Goal: Task Accomplishment & Management: Manage account settings

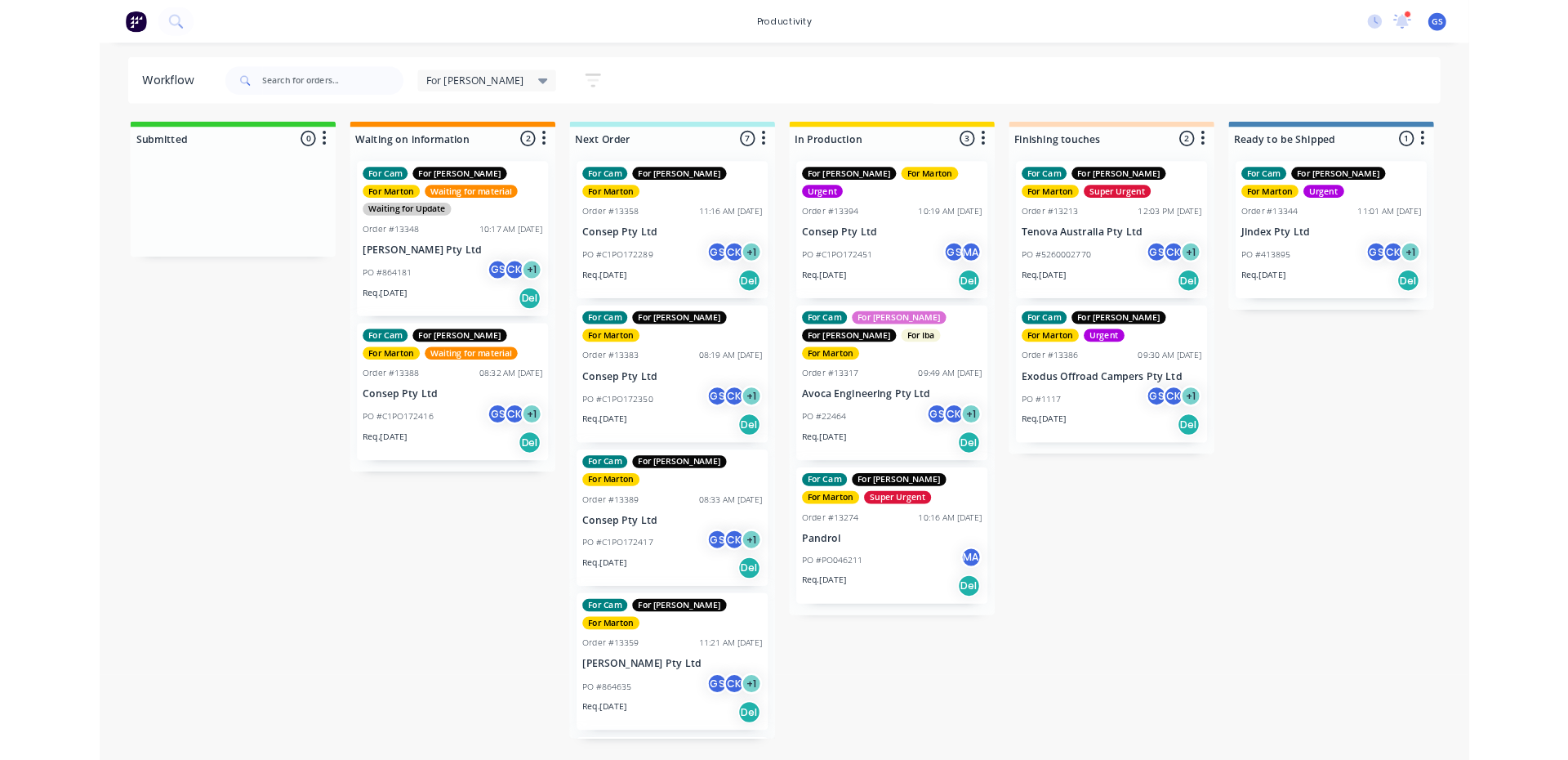
scroll to position [343, 0]
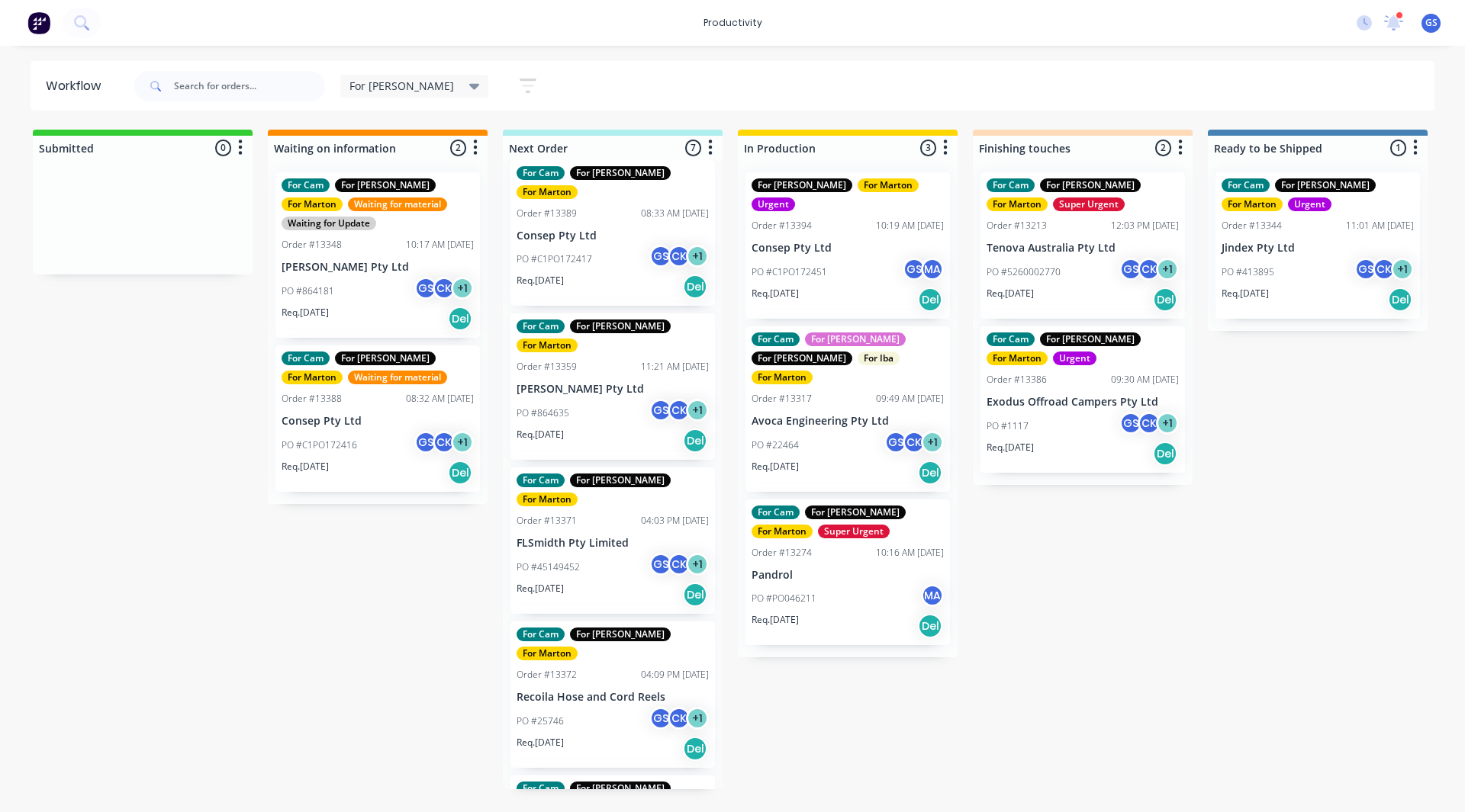
click at [223, 765] on div "Submitted 0 Sort By Created date Required date Order number Customer name Most …" at bounding box center [1039, 459] width 2102 height 659
click at [232, 763] on div "Submitted 0 Sort By Created date Required date Order number Customer name Most …" at bounding box center [1039, 459] width 2102 height 659
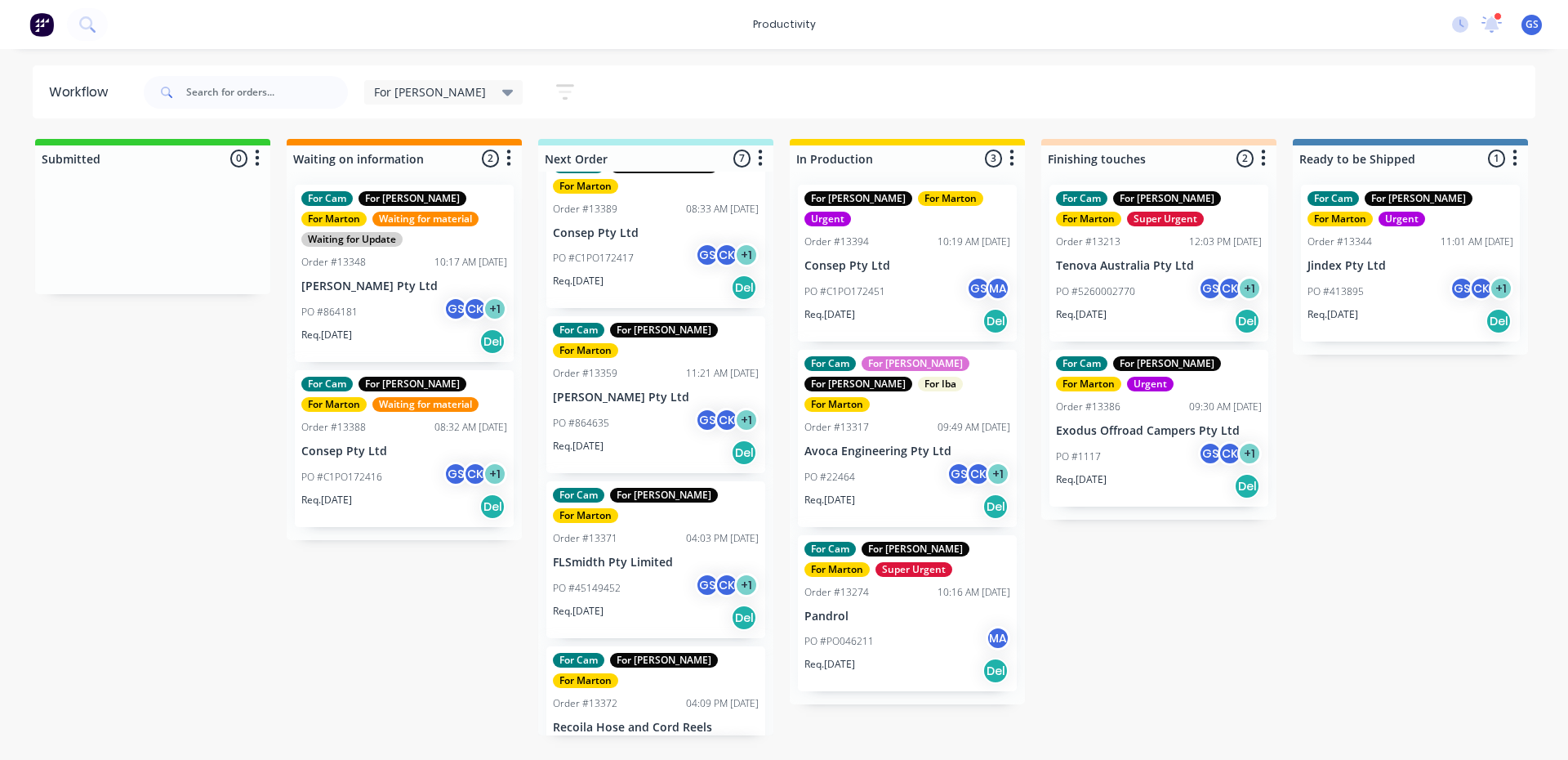
scroll to position [262, 0]
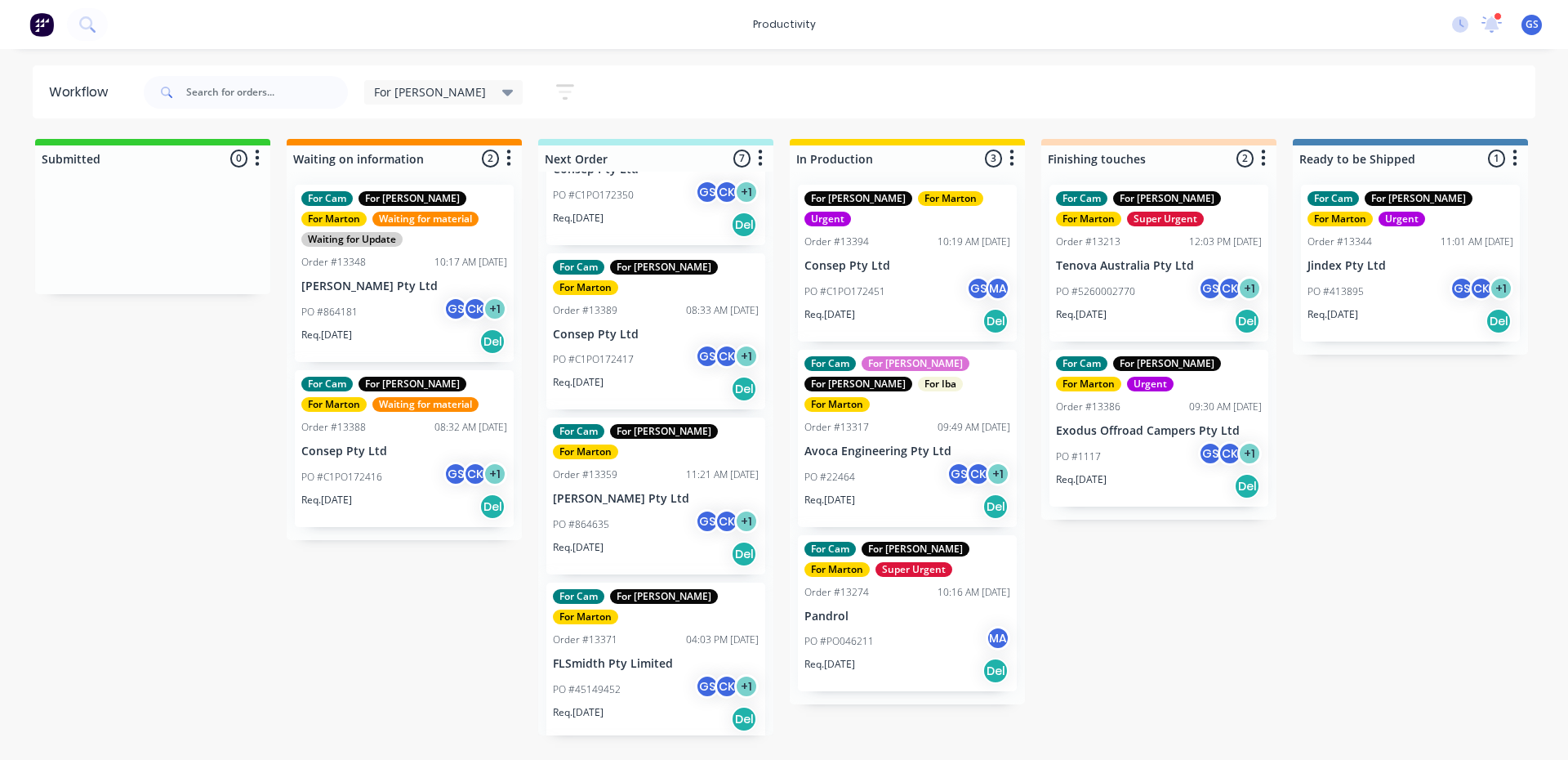
click at [974, 211] on div "For [PERSON_NAME] For [PERSON_NAME] Order #13394 10:19 AM [DATE] Consep Pty Ltd…" at bounding box center [906, 263] width 219 height 157
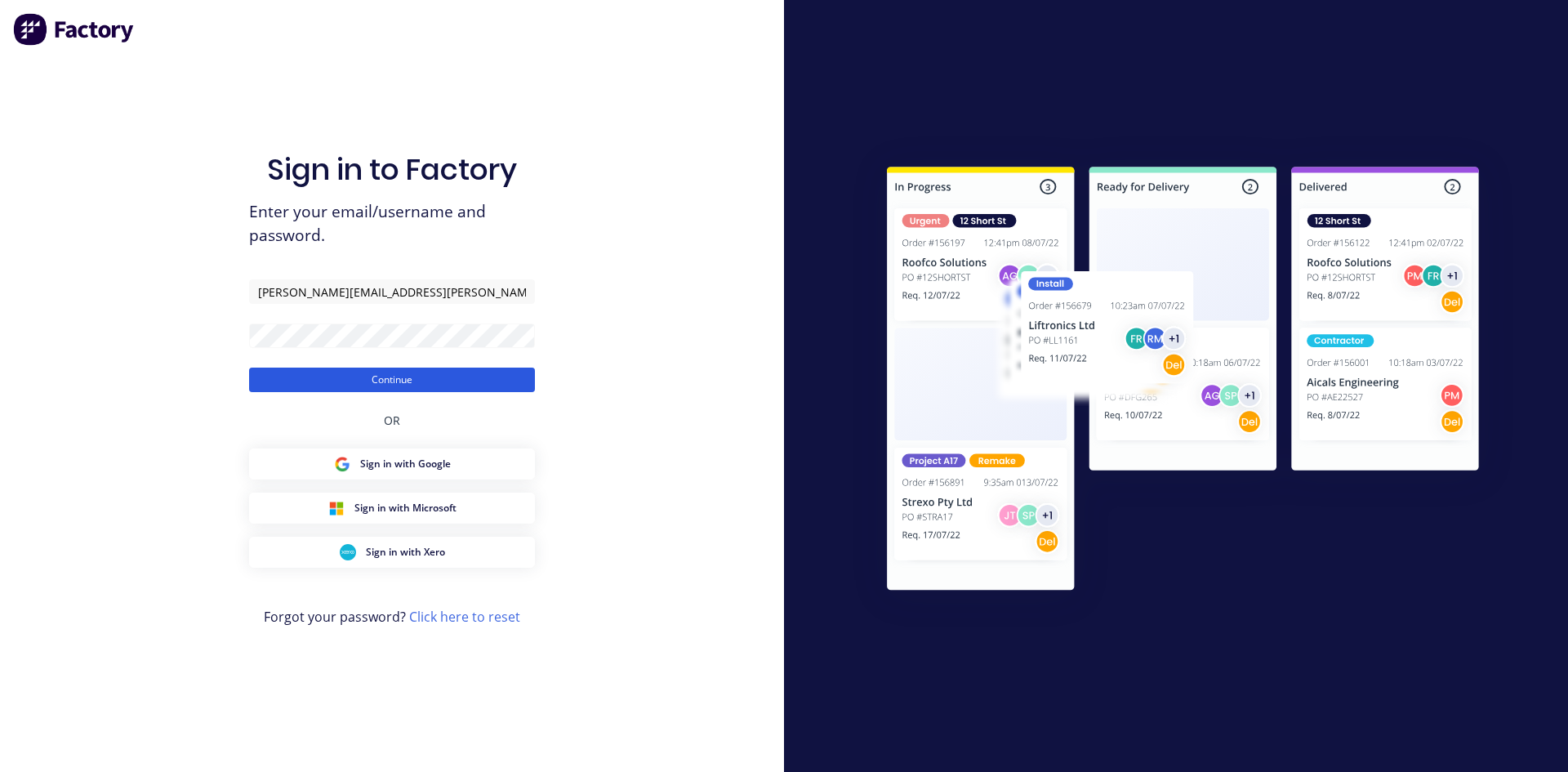
click at [463, 385] on button "Continue" at bounding box center [392, 379] width 285 height 25
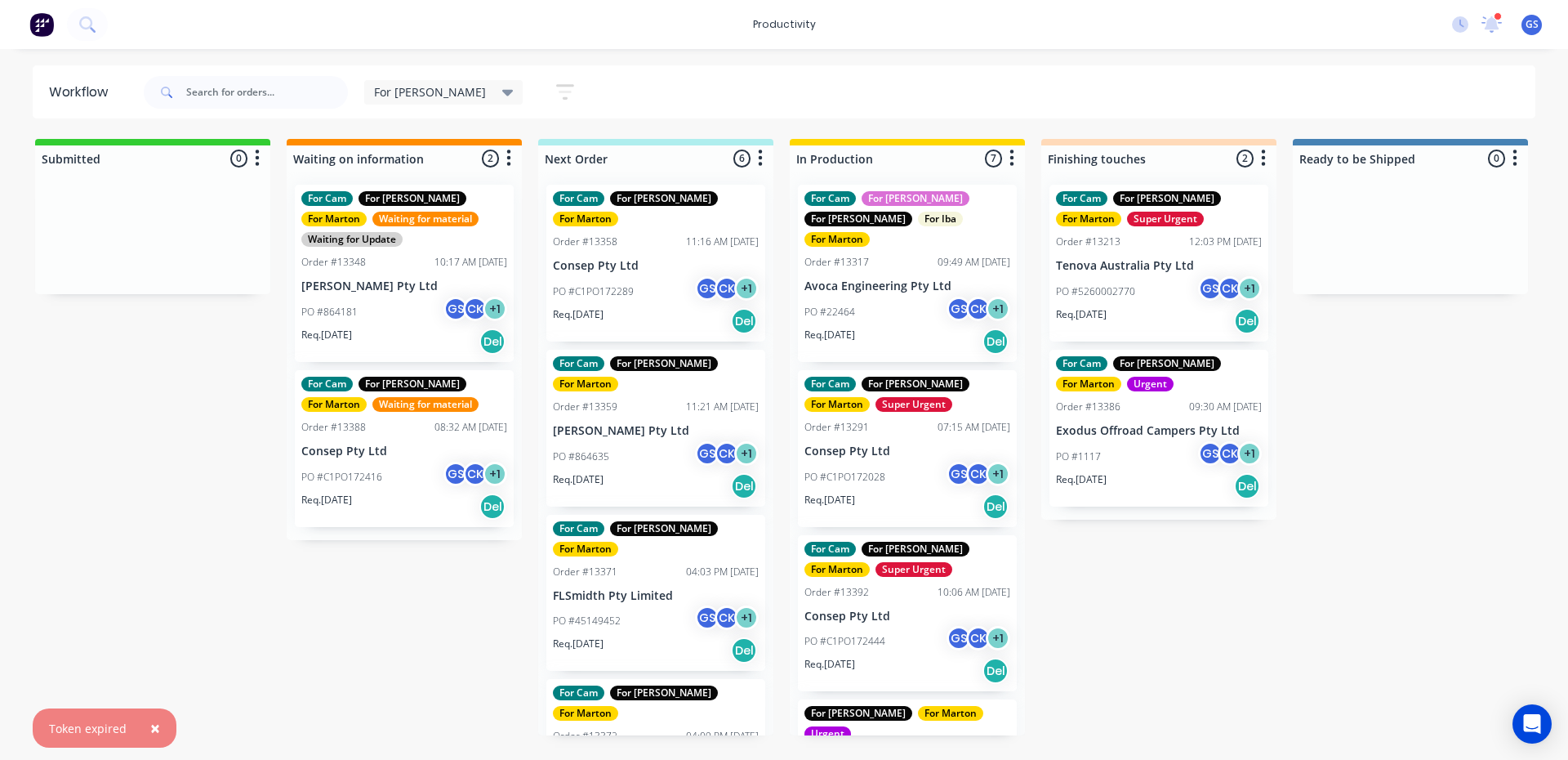
click at [901, 272] on div "For Cam For [PERSON_NAME] For [PERSON_NAME] For Iba For Marton Order #13317 09:…" at bounding box center [906, 273] width 219 height 177
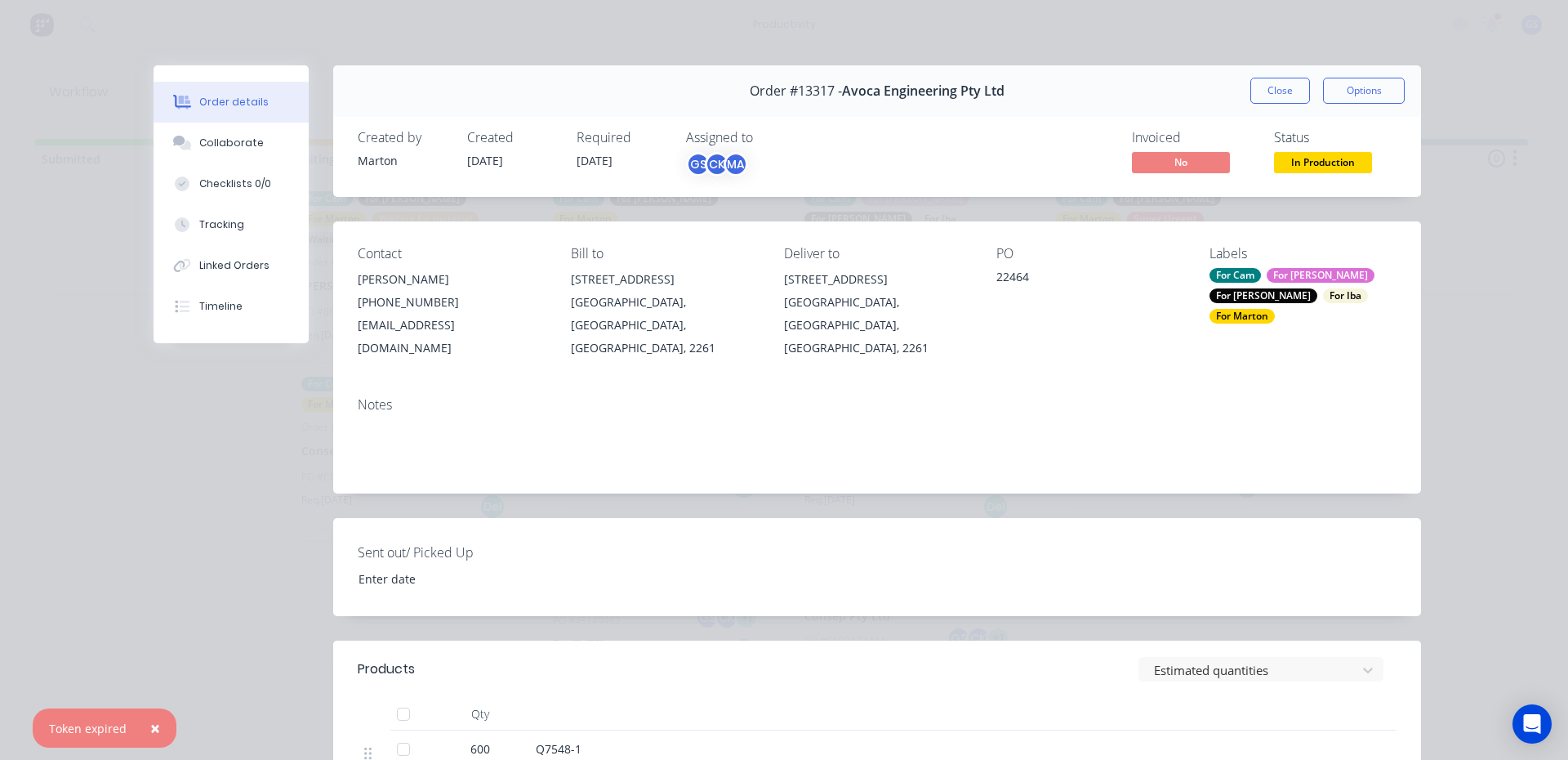
click at [1265, 97] on button "Close" at bounding box center [1280, 91] width 59 height 26
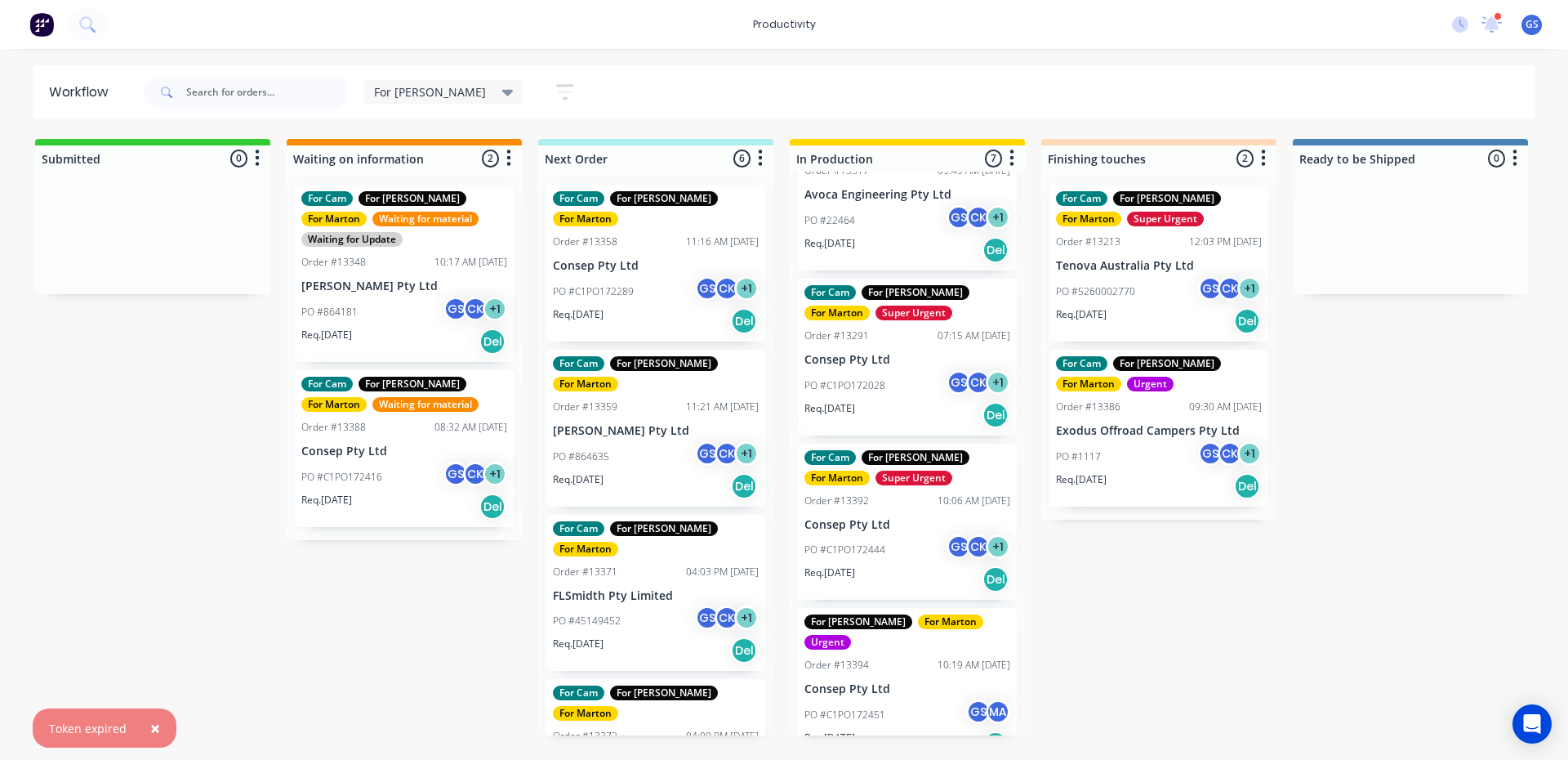
scroll to position [163, 0]
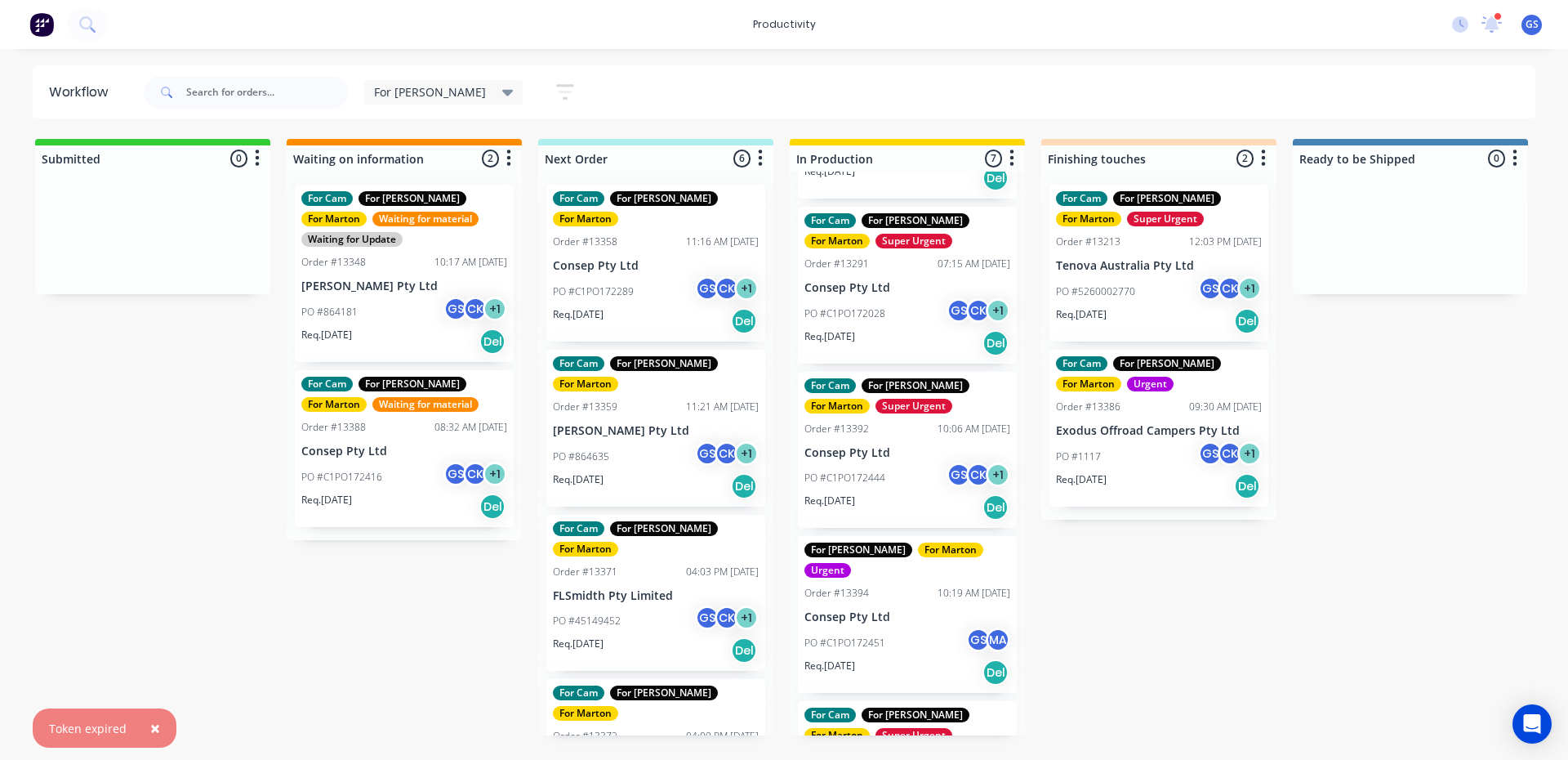
click at [895, 329] on div "Req. [DATE] Del" at bounding box center [906, 343] width 205 height 28
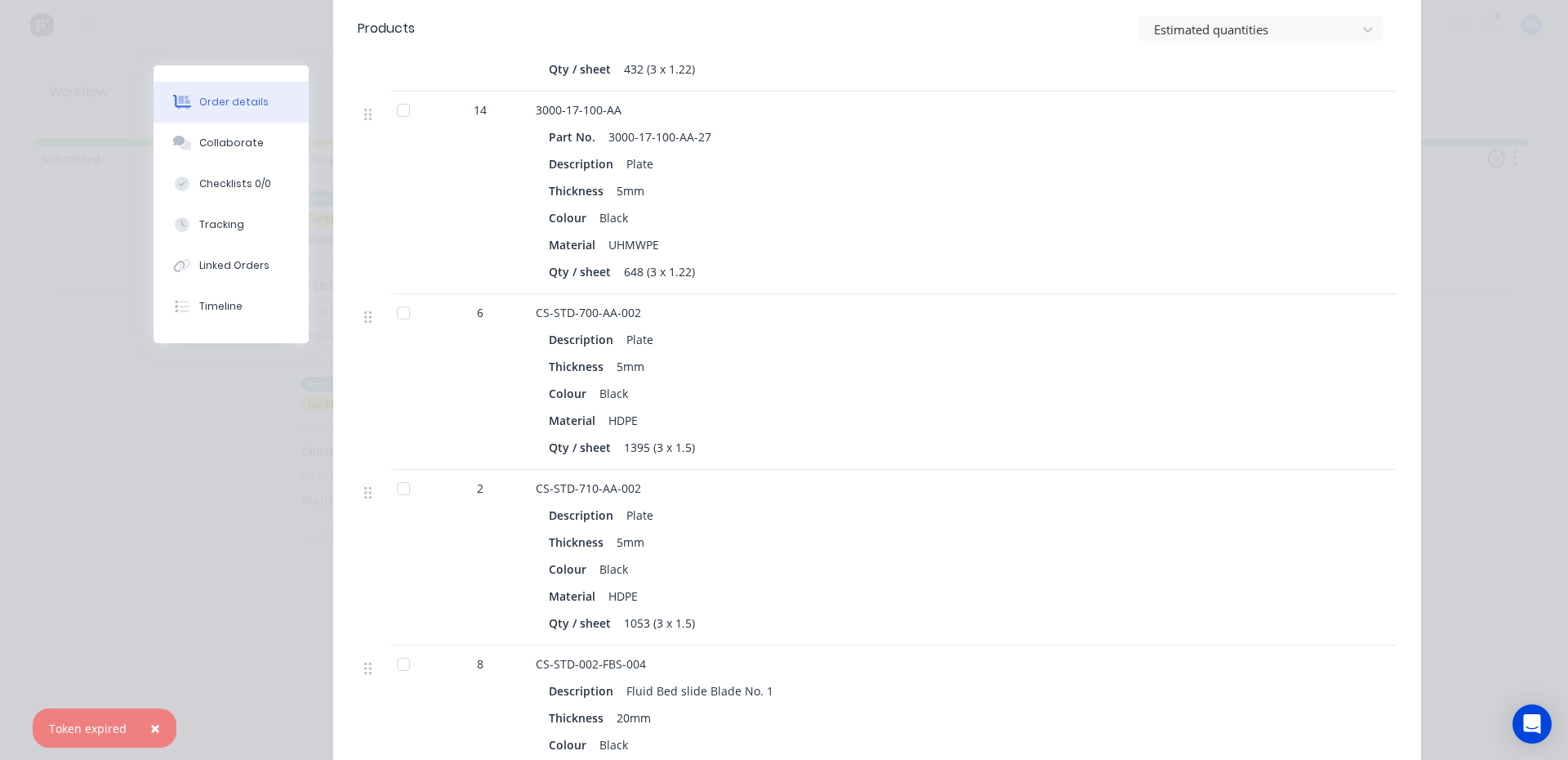
scroll to position [1307, 0]
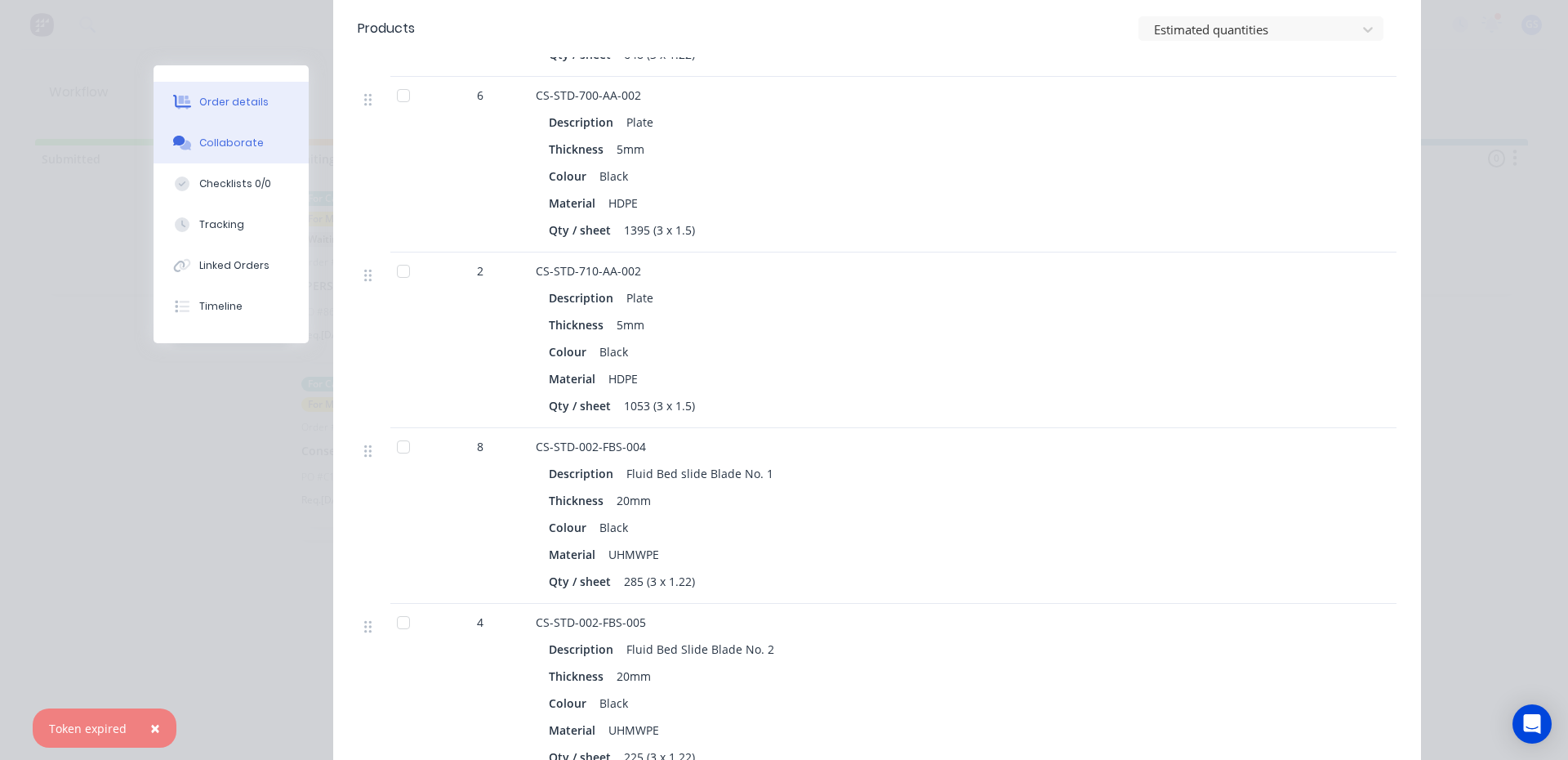
click at [216, 152] on button "Collaborate" at bounding box center [231, 142] width 155 height 40
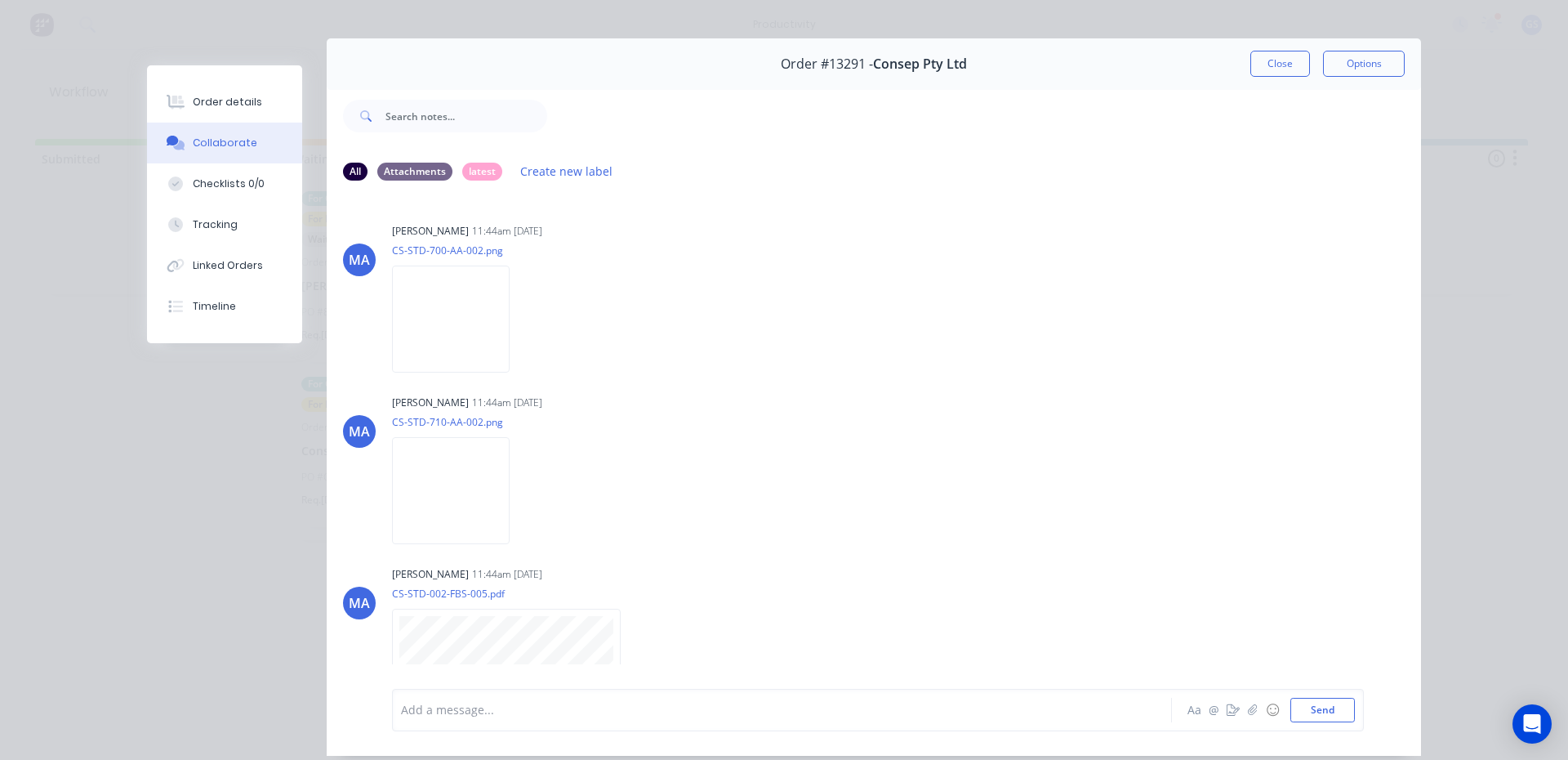
scroll to position [0, 0]
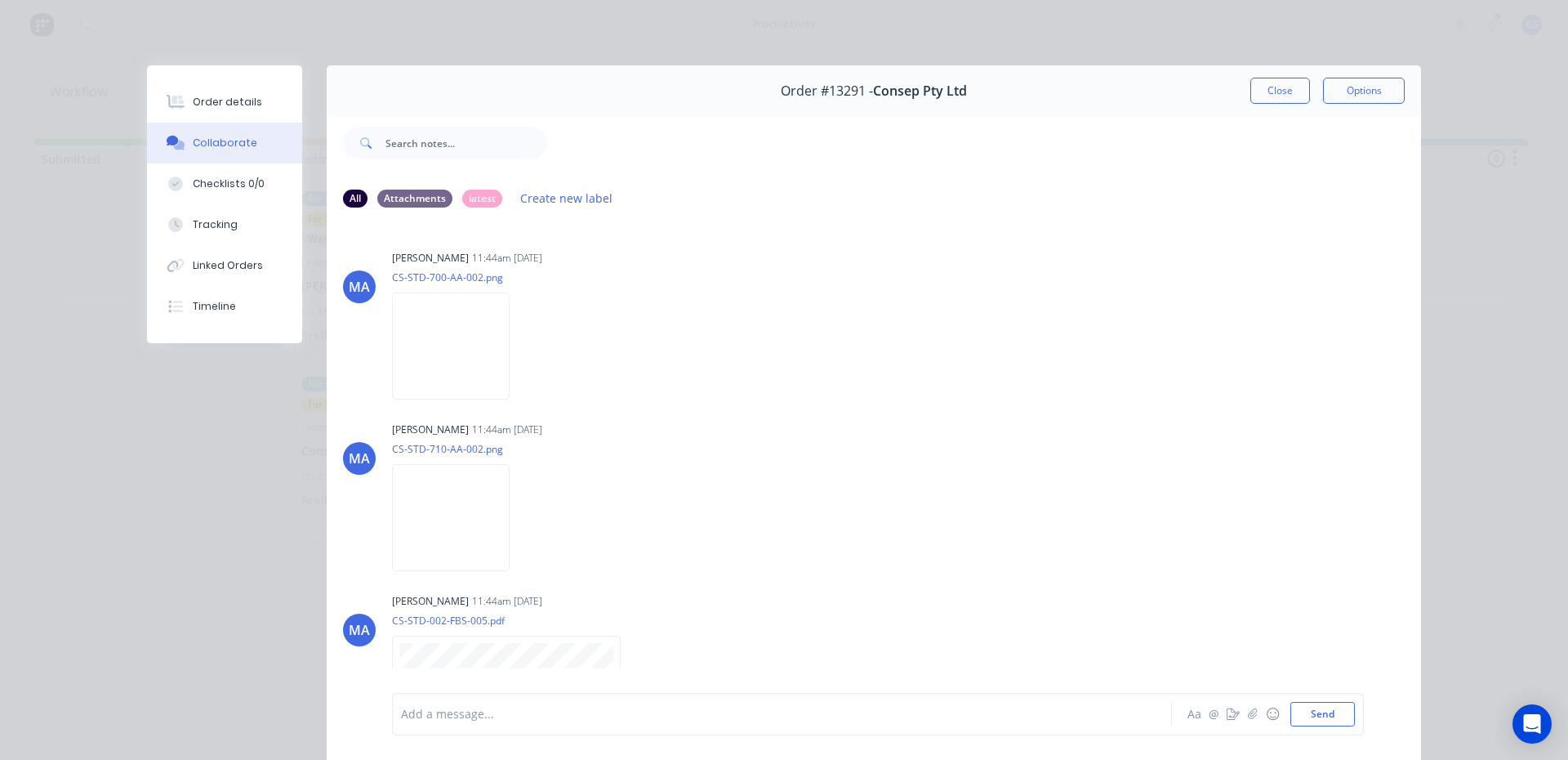
click at [1275, 88] on button "Close" at bounding box center [1280, 91] width 59 height 26
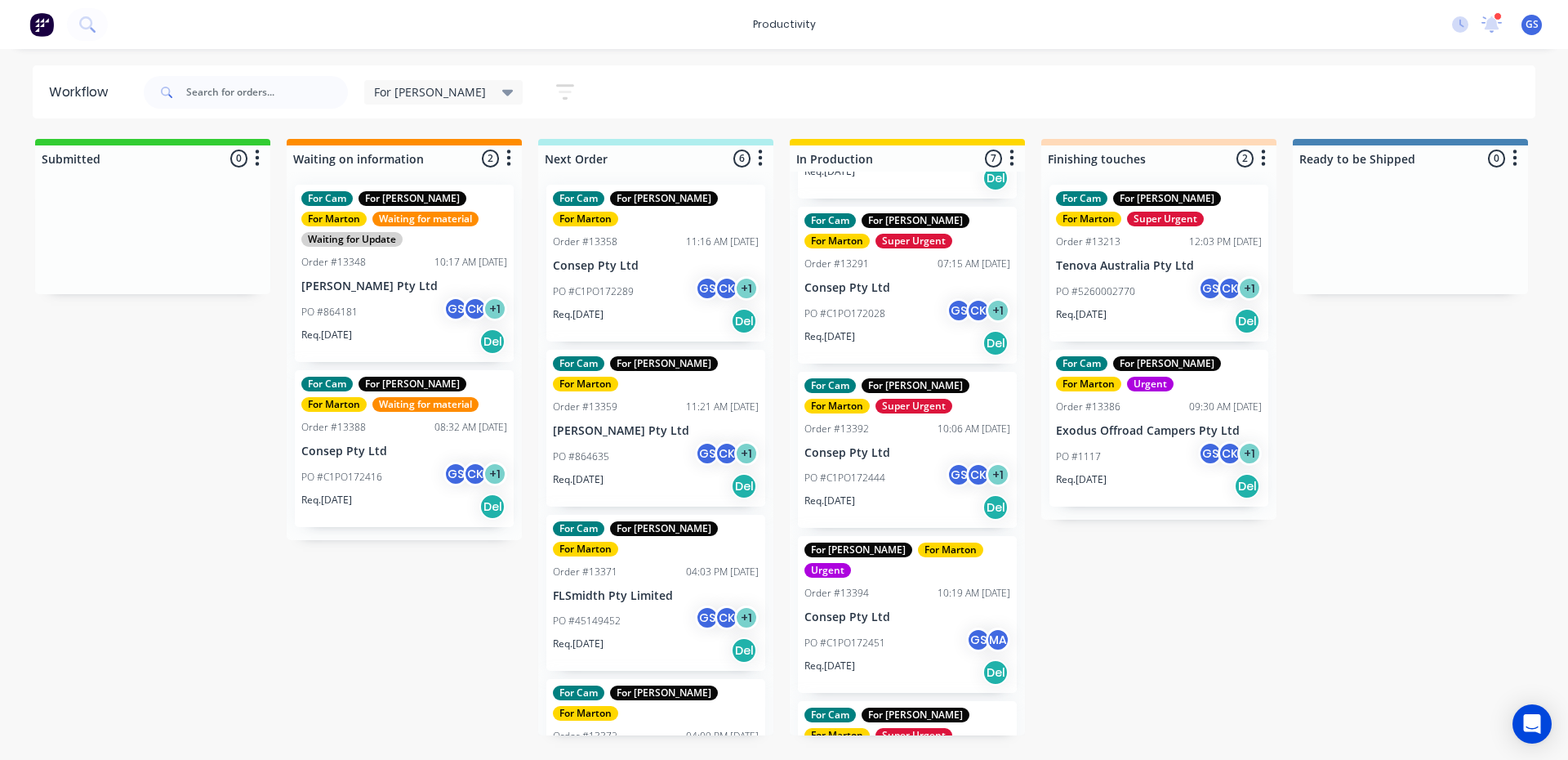
click at [852, 462] on div "PO #C1PO172444 GS CK + 1" at bounding box center [906, 478] width 205 height 31
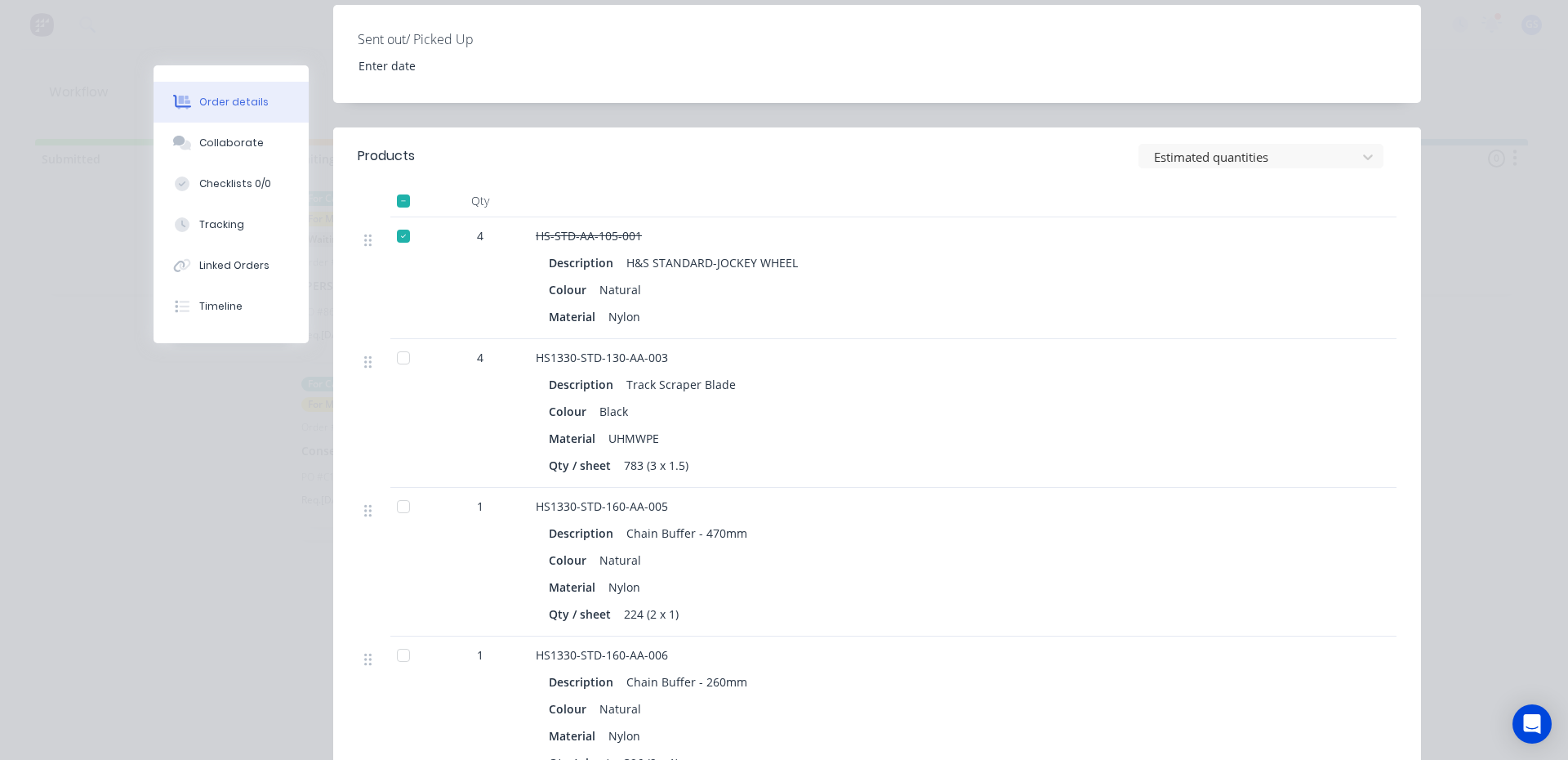
scroll to position [654, 0]
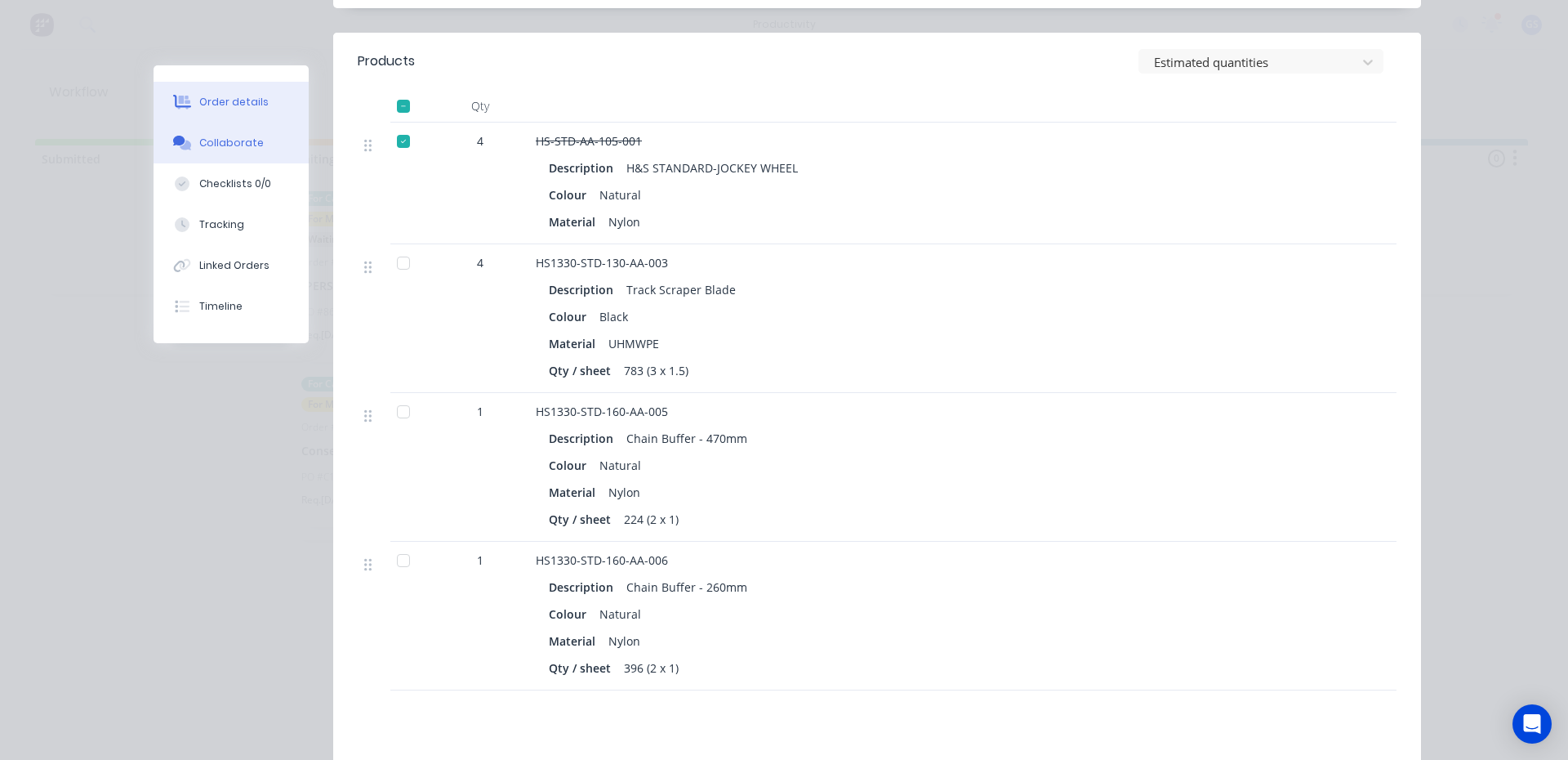
click at [187, 141] on div at bounding box center [182, 143] width 25 height 15
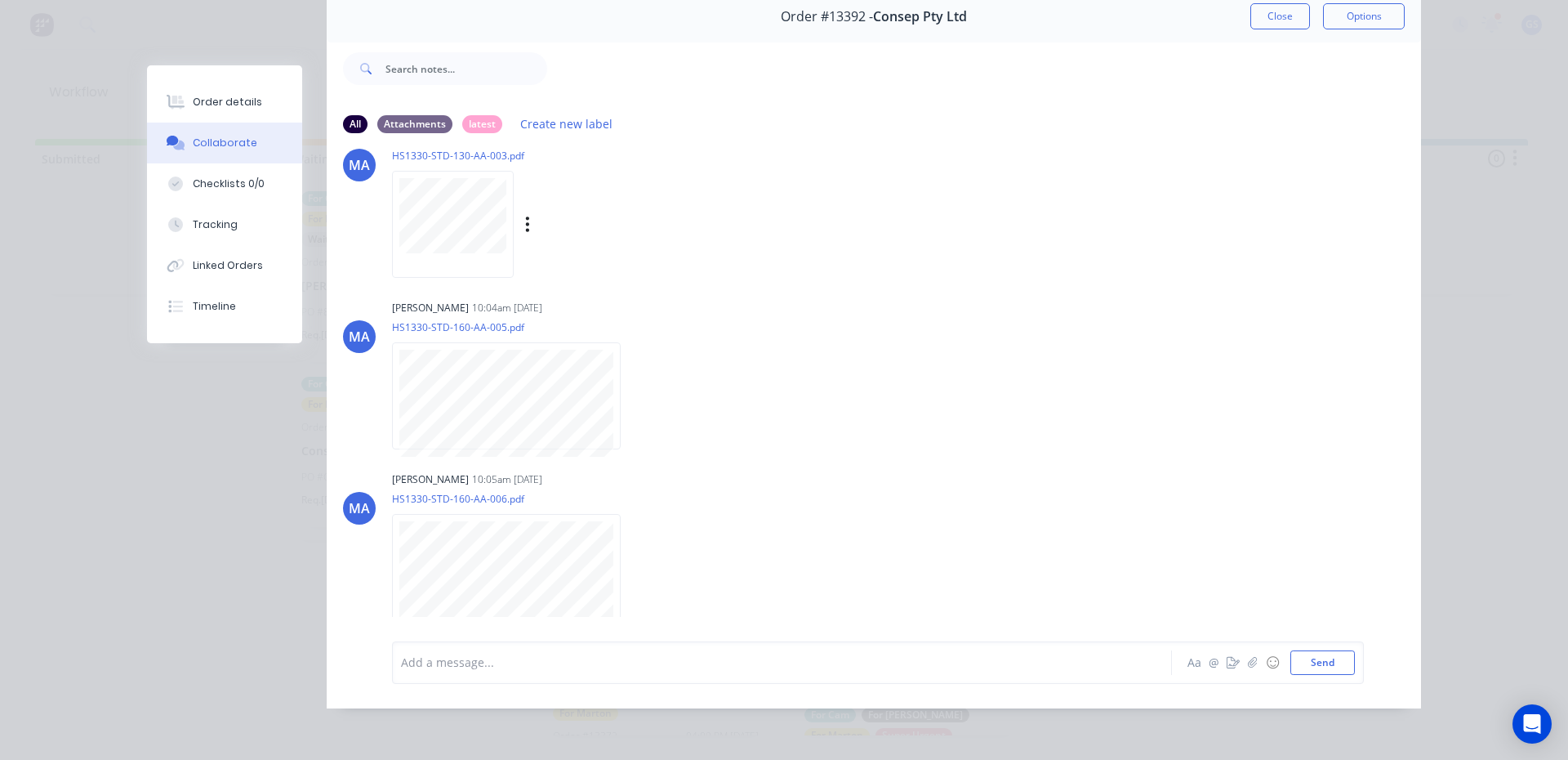
scroll to position [0, 0]
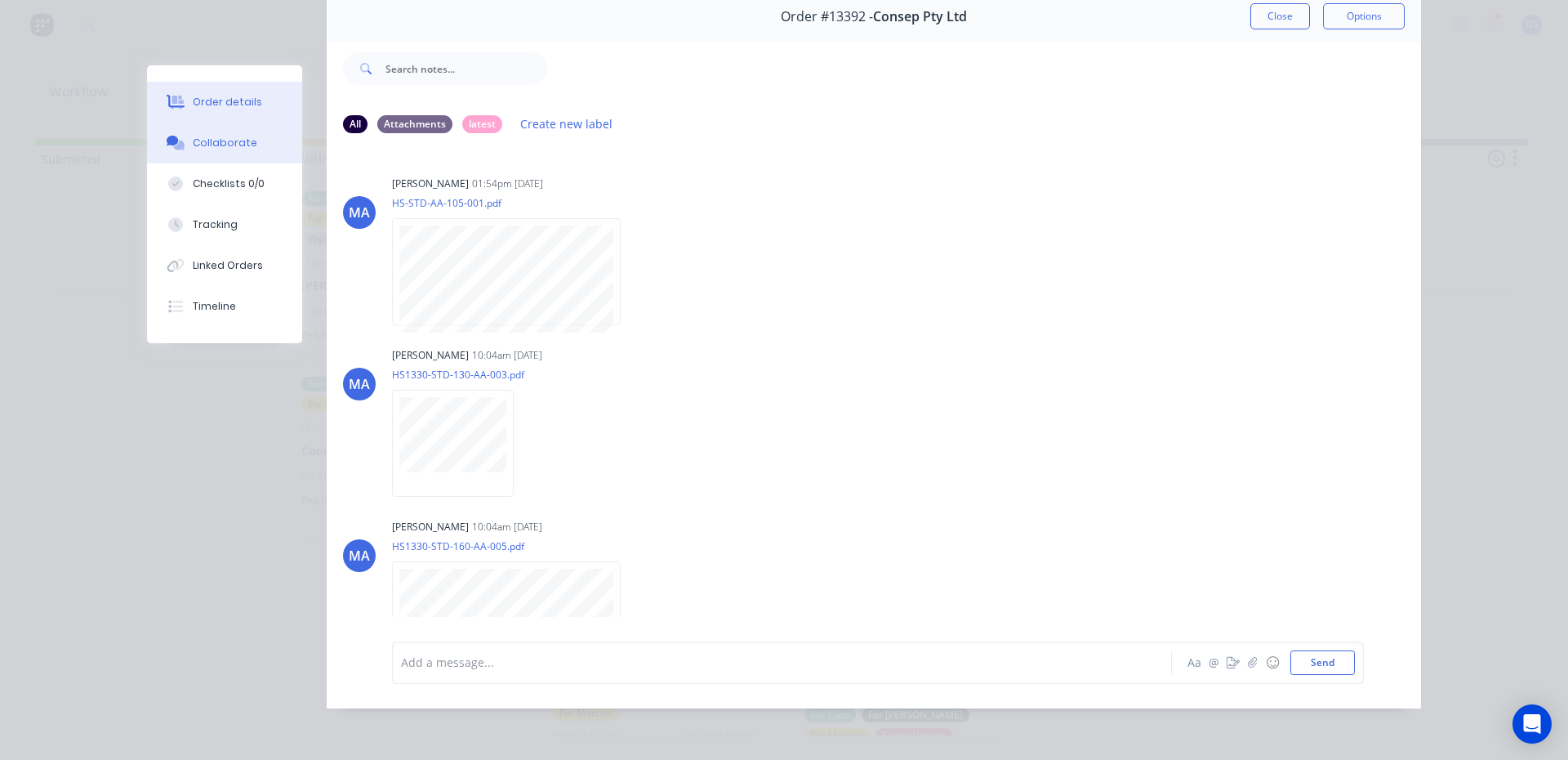
click at [261, 105] on button "Order details" at bounding box center [224, 101] width 155 height 40
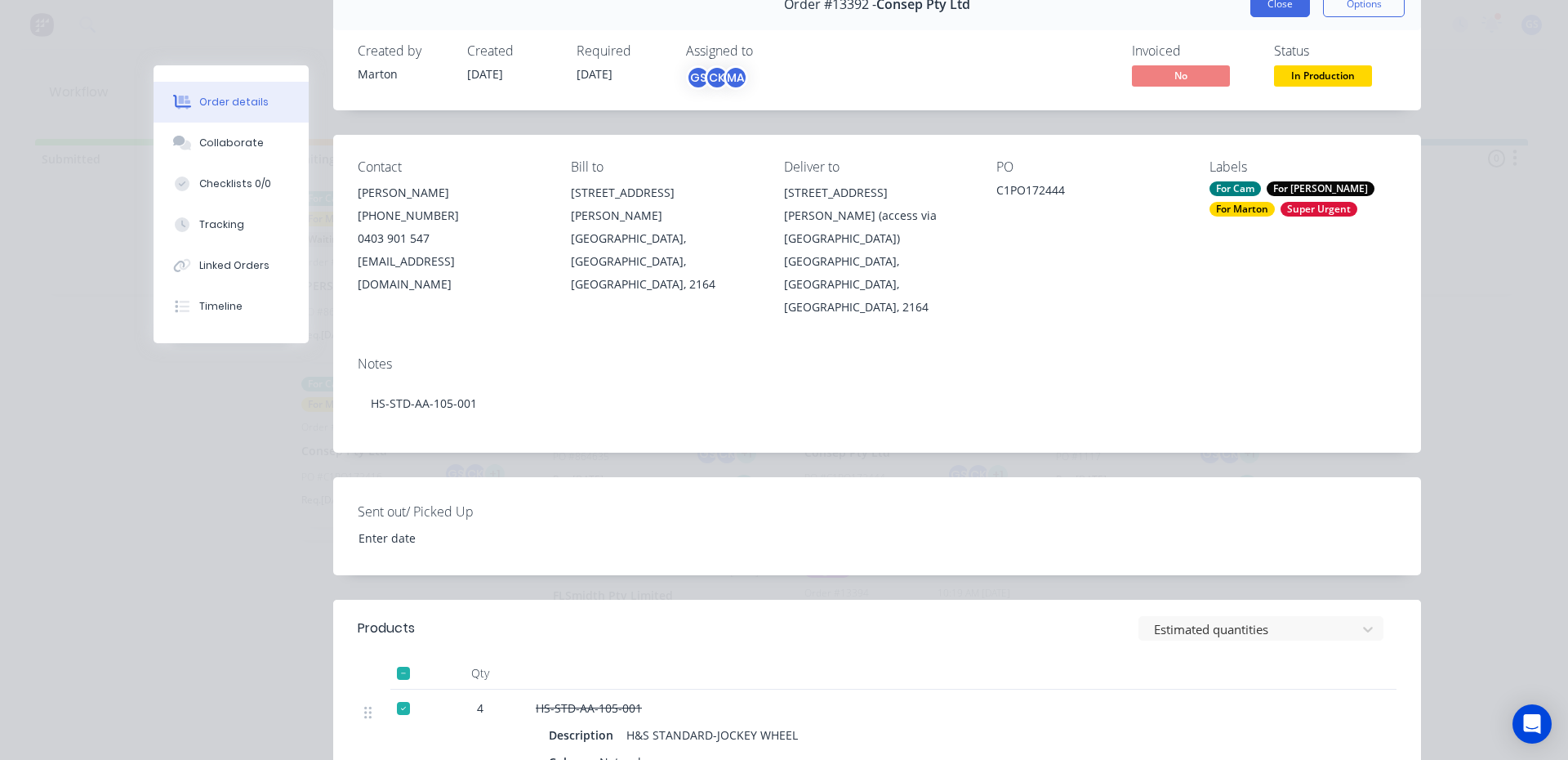
click at [1251, 12] on button "Close" at bounding box center [1280, 4] width 59 height 26
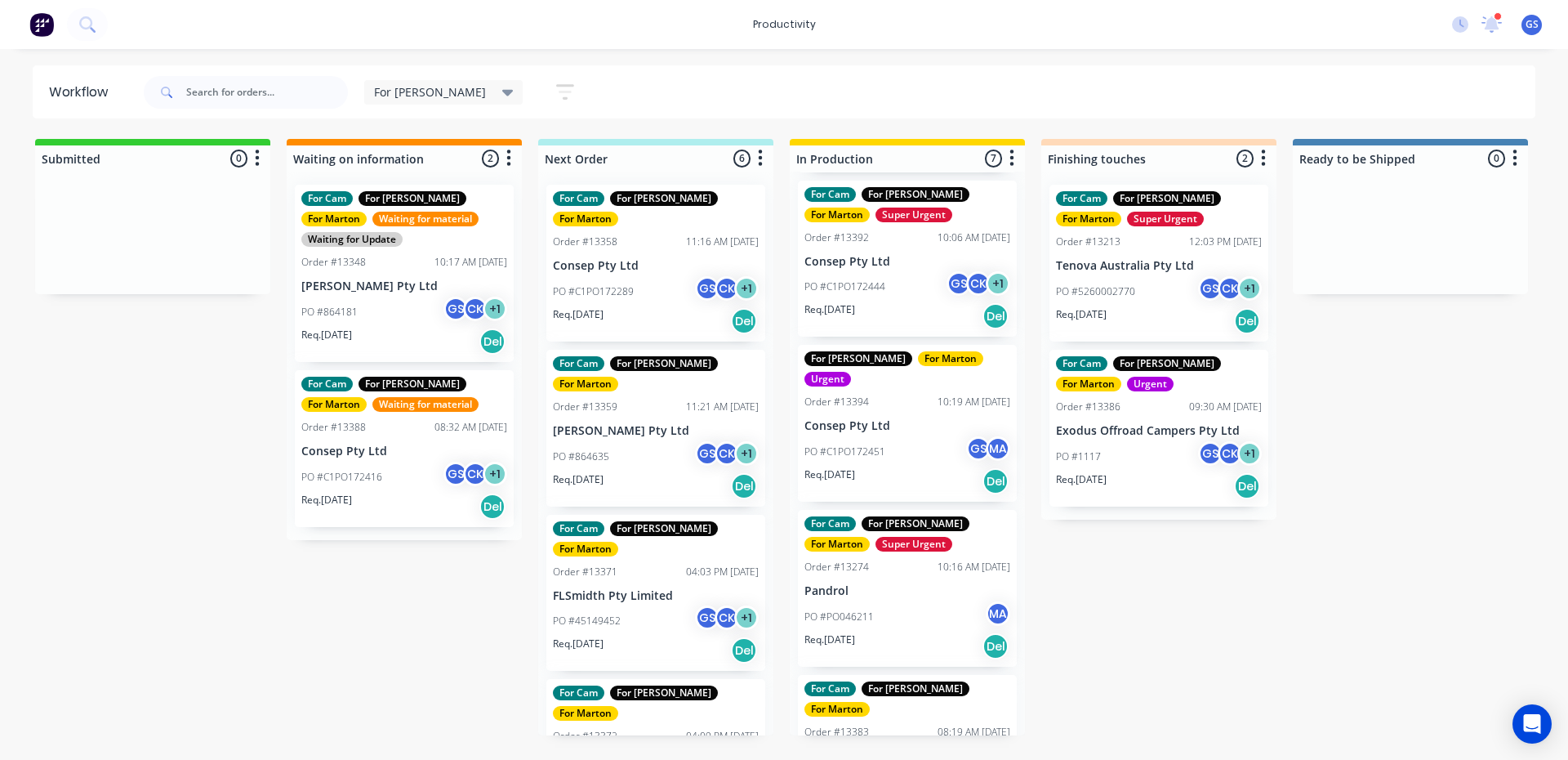
scroll to position [408, 0]
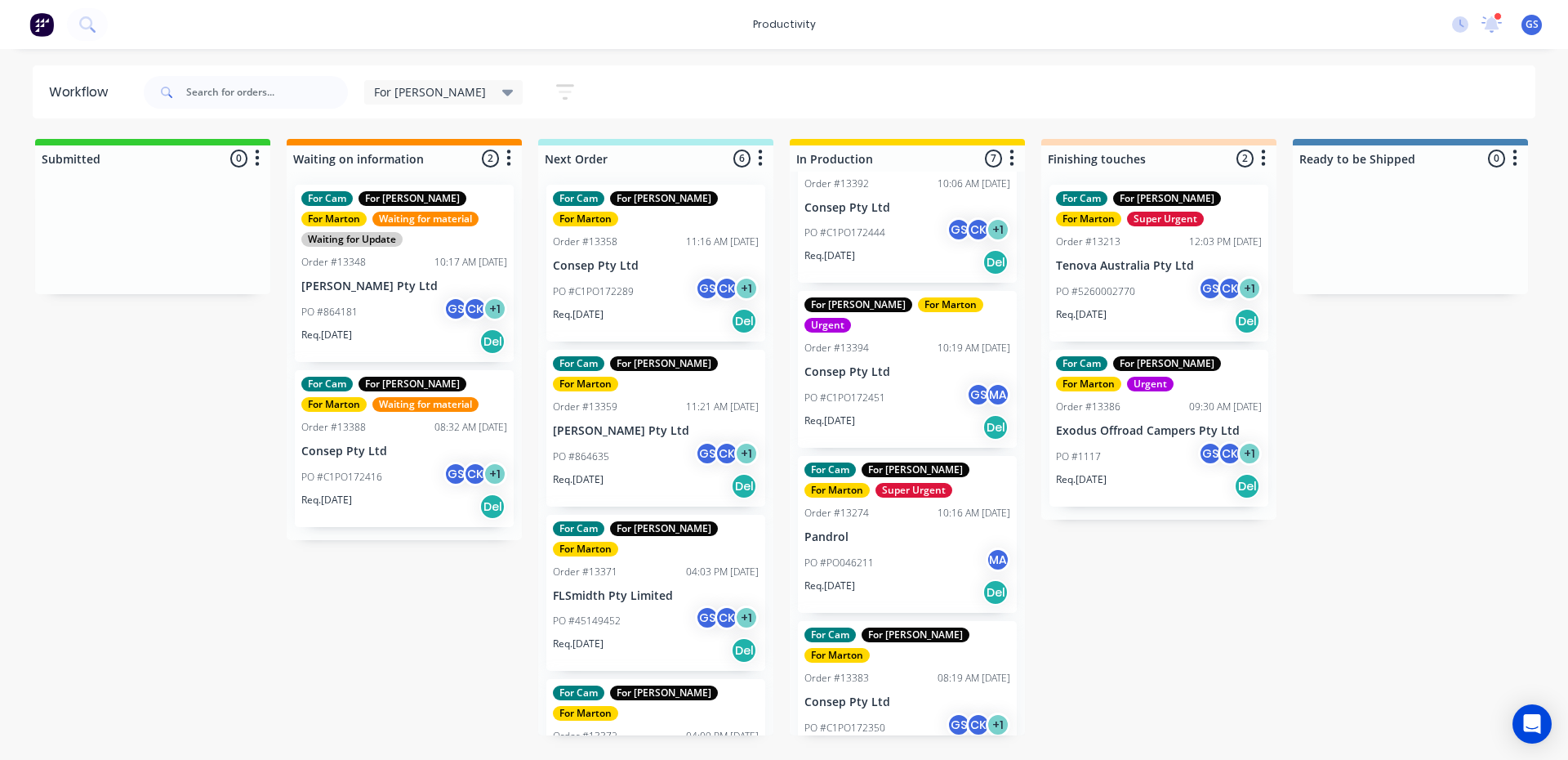
click at [884, 712] on div "PO #C1PO172350 GS CK + 1" at bounding box center [906, 728] width 205 height 31
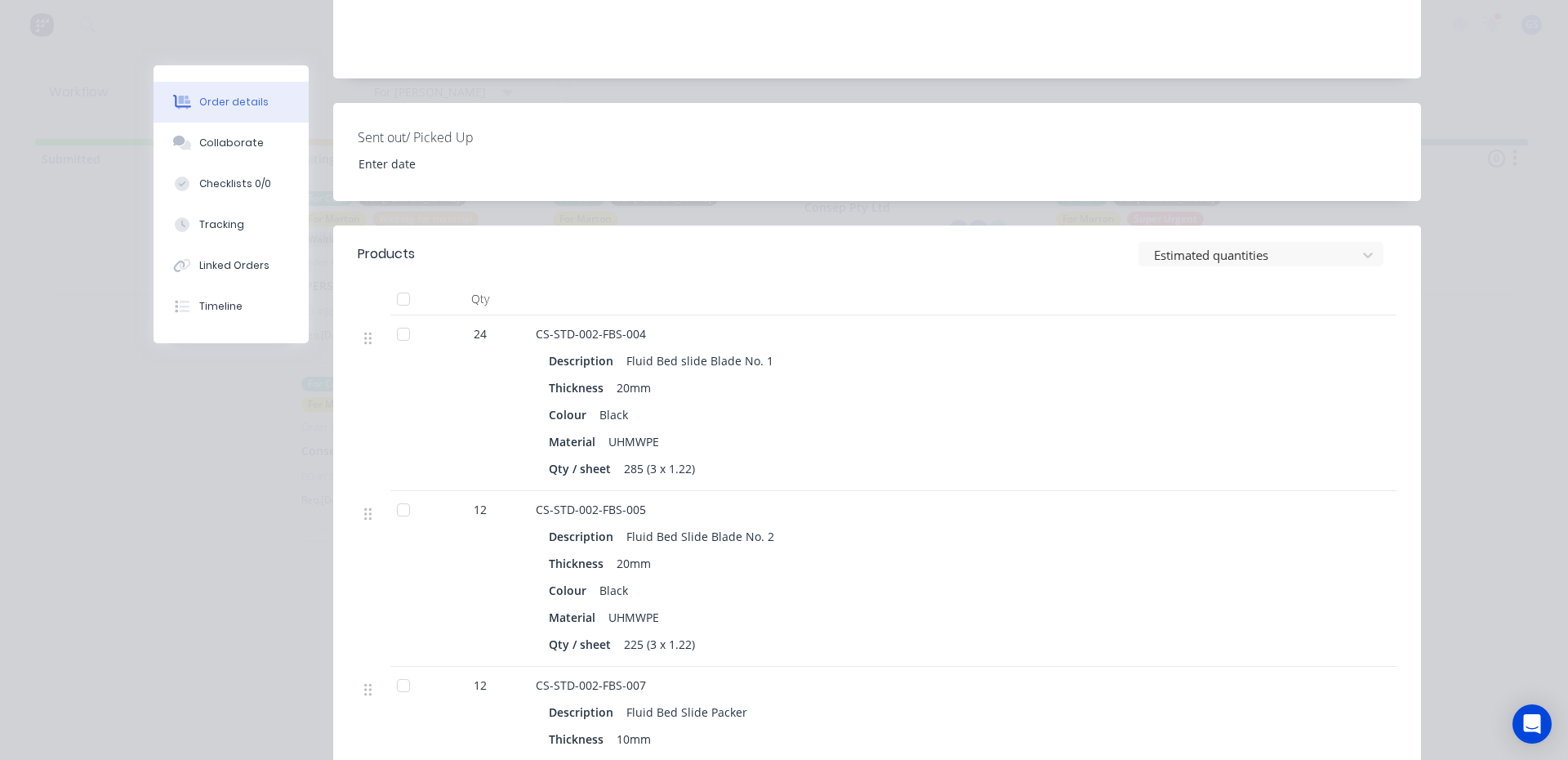
scroll to position [0, 0]
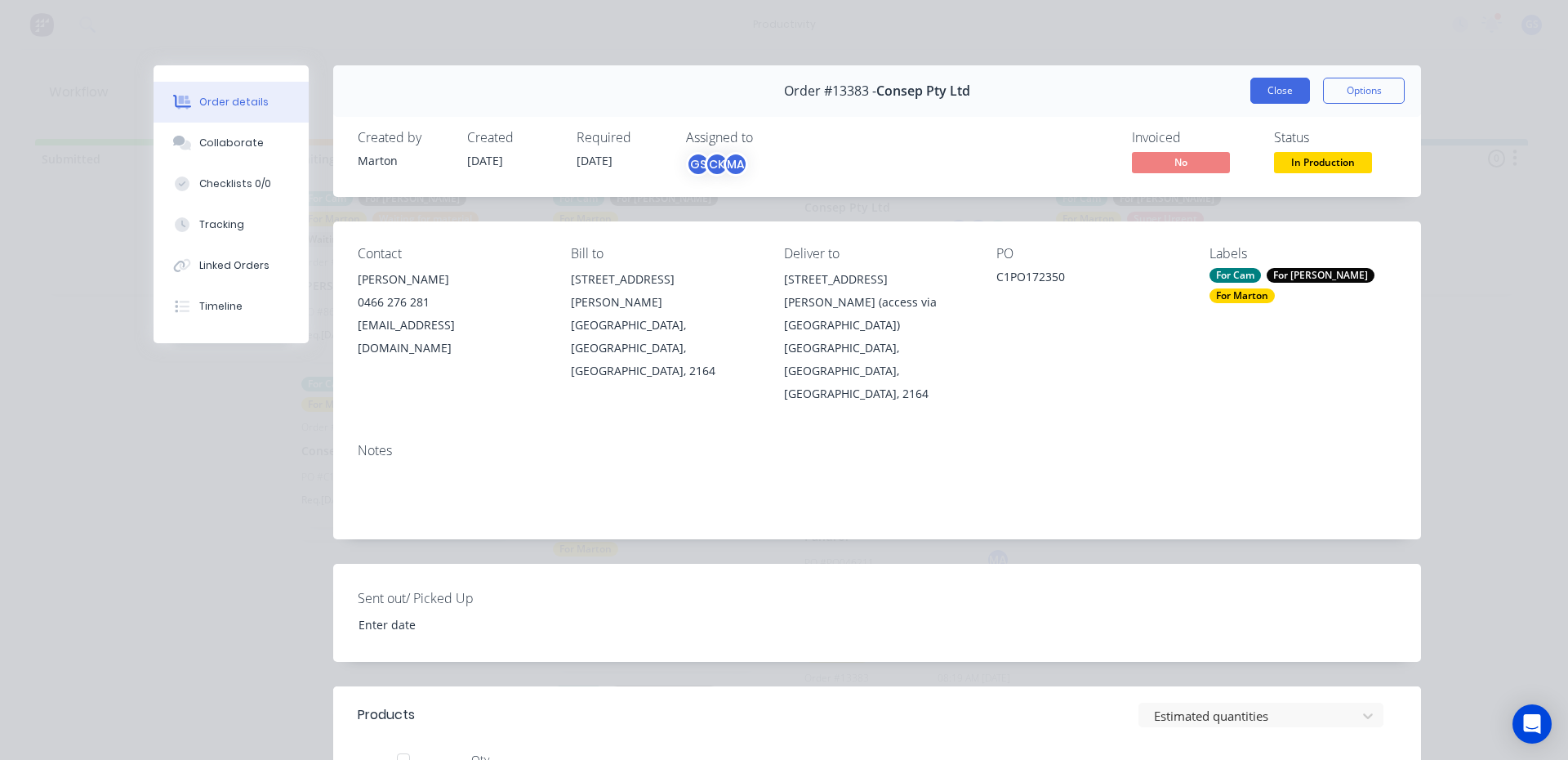
click at [1257, 83] on button "Close" at bounding box center [1280, 91] width 59 height 26
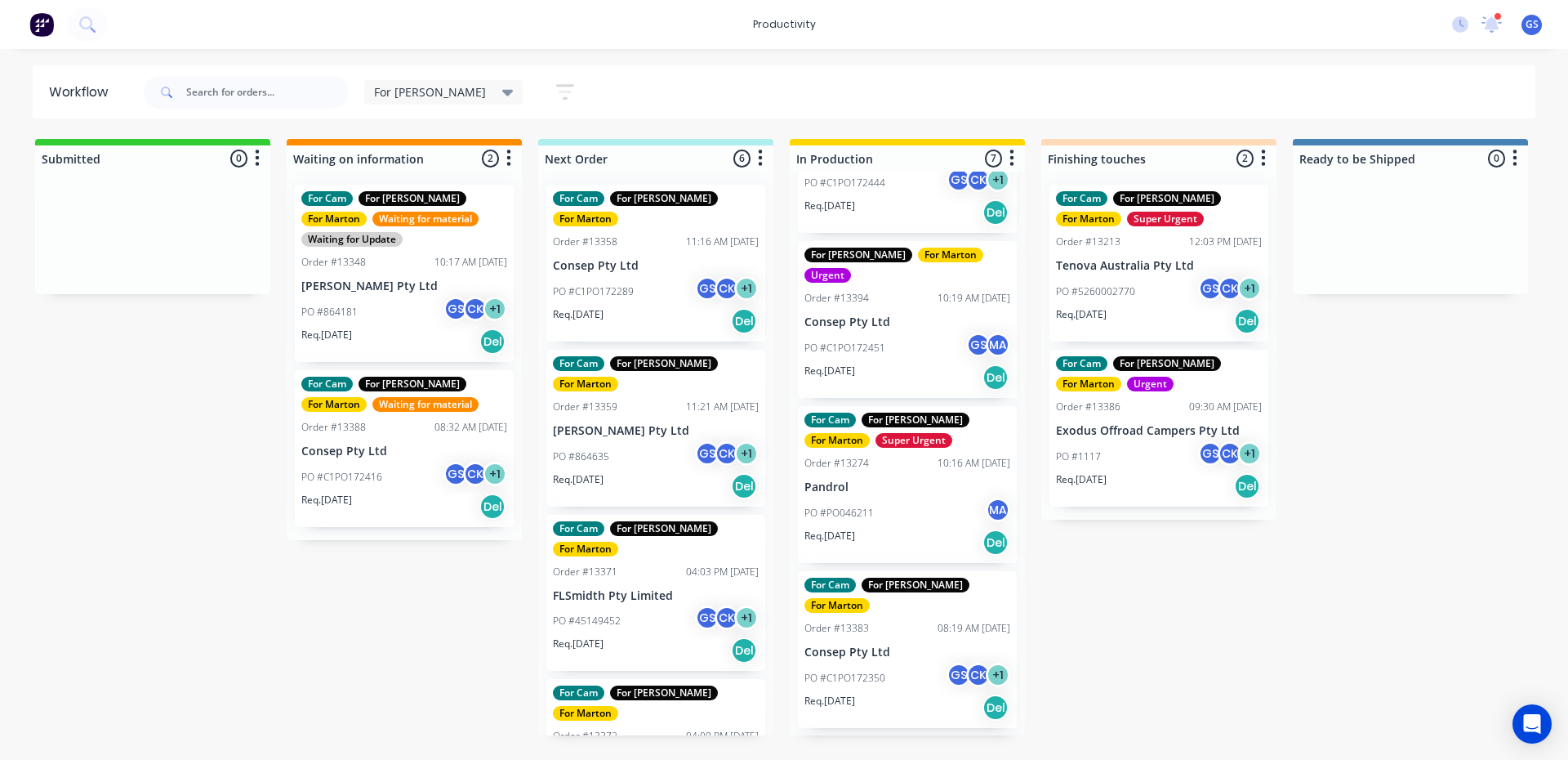
scroll to position [535, 0]
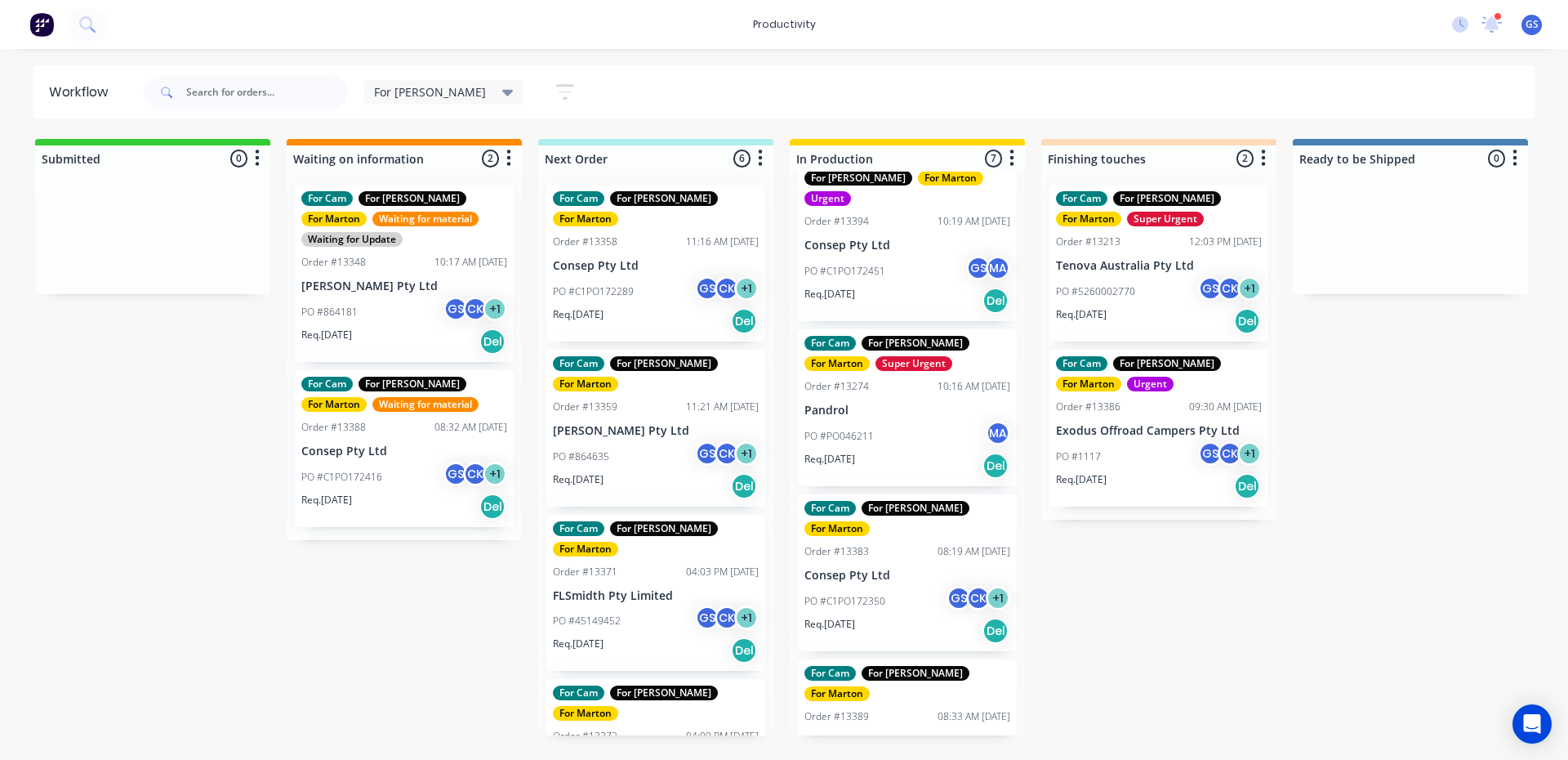
click at [874, 759] on p "PO #C1PO172417" at bounding box center [845, 767] width 81 height 15
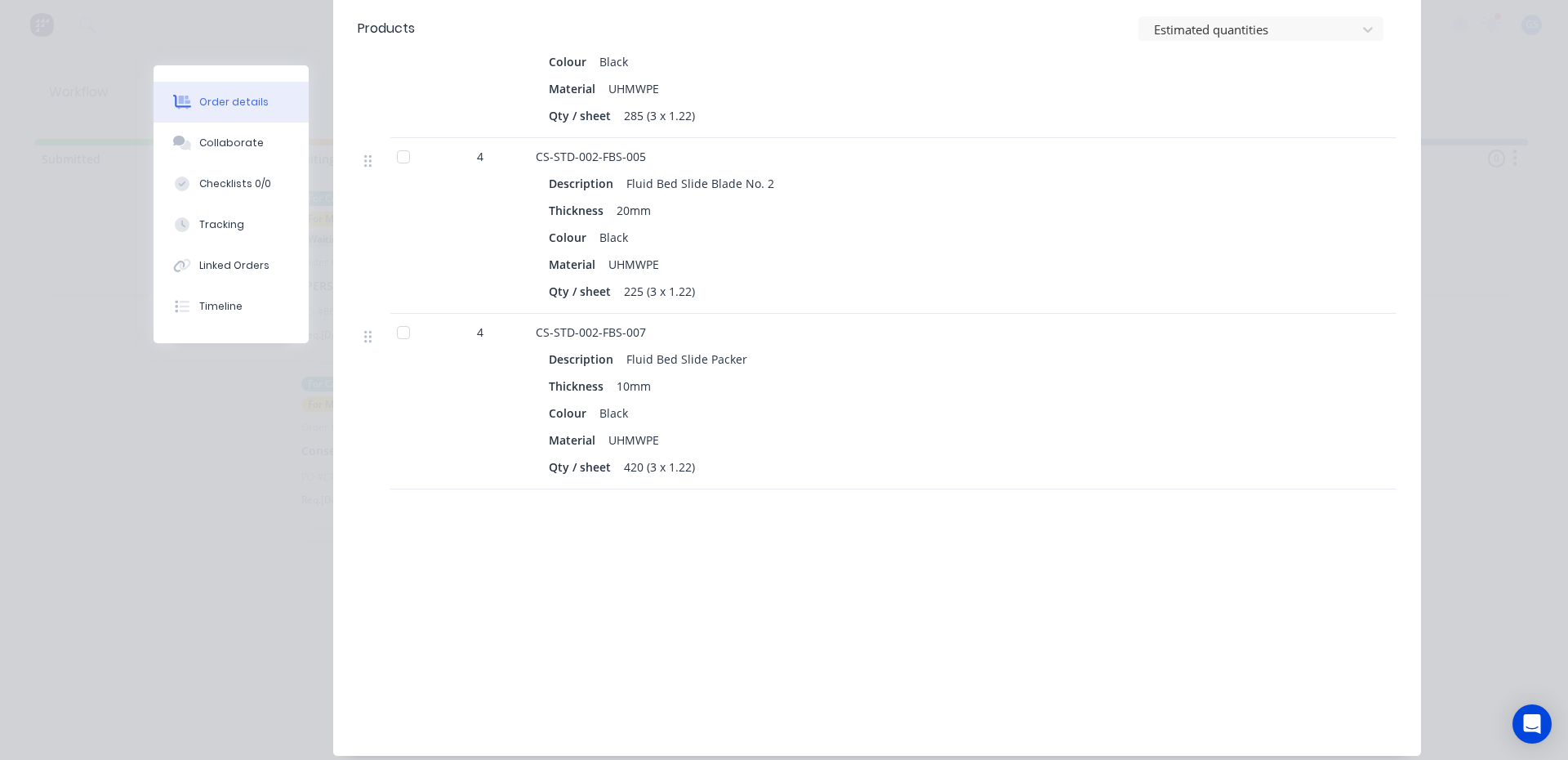
scroll to position [817, 0]
click at [264, 144] on button "Collaborate" at bounding box center [231, 142] width 155 height 40
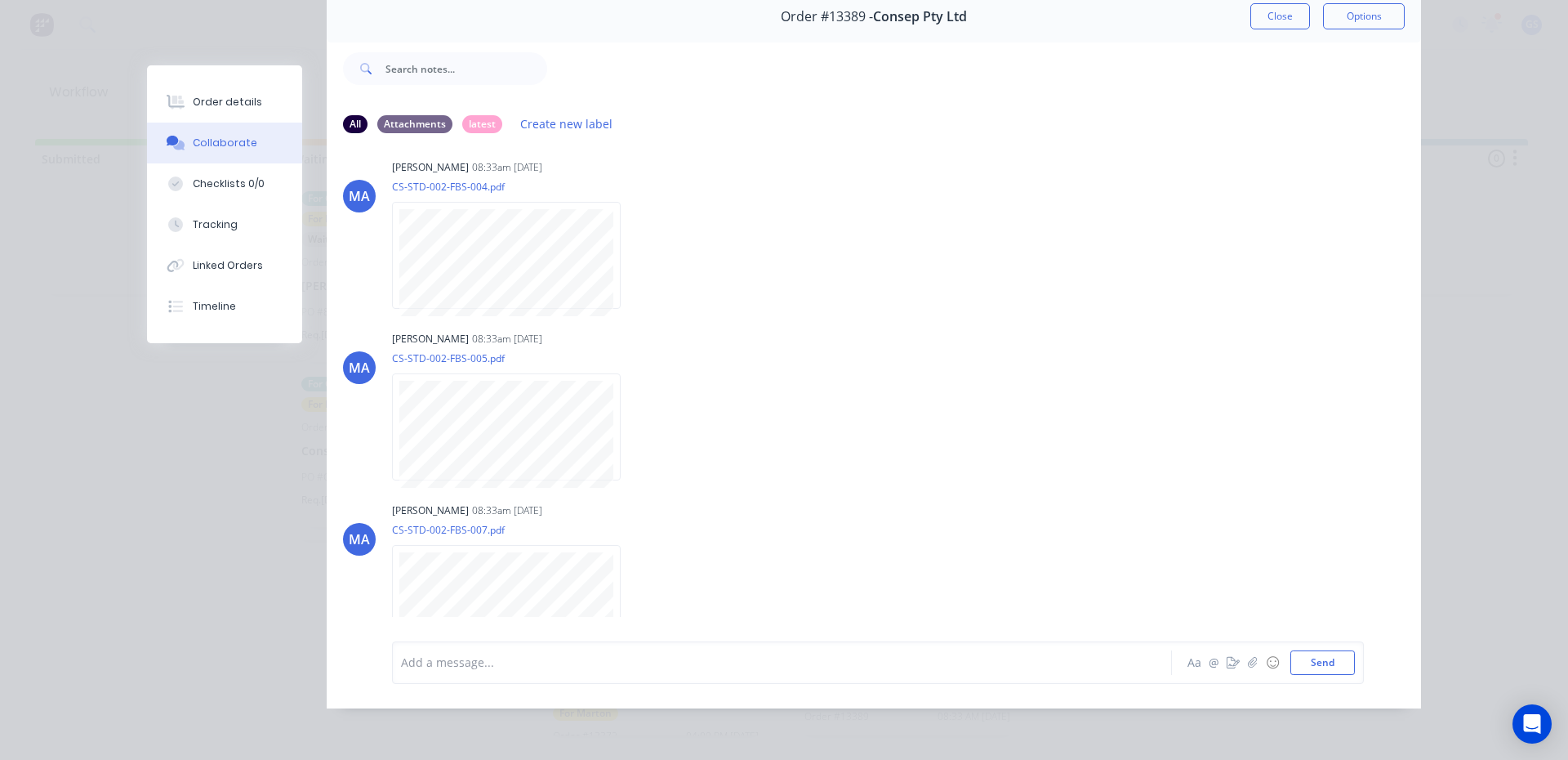
scroll to position [0, 0]
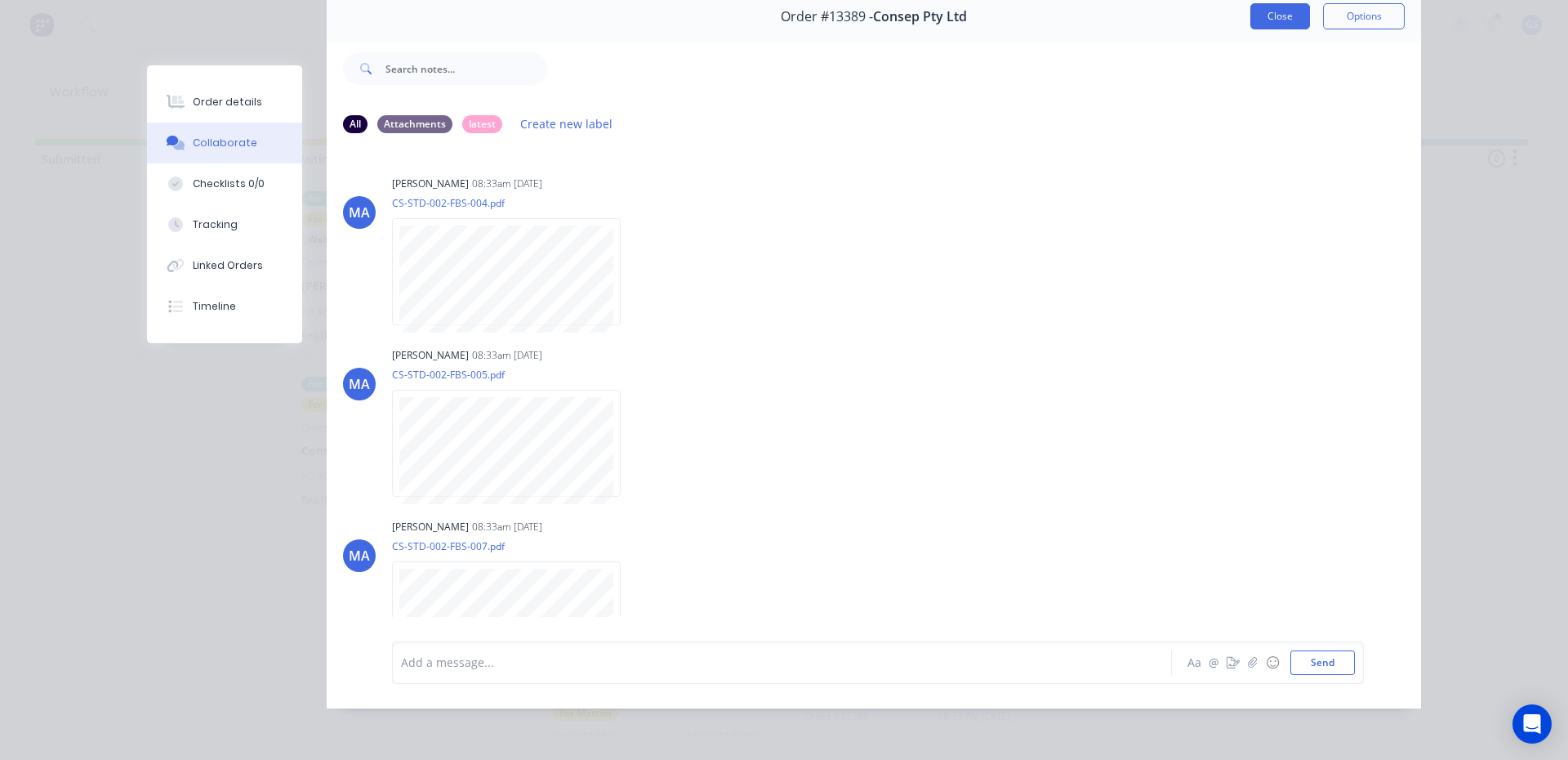
click at [1264, 13] on button "Close" at bounding box center [1280, 17] width 59 height 26
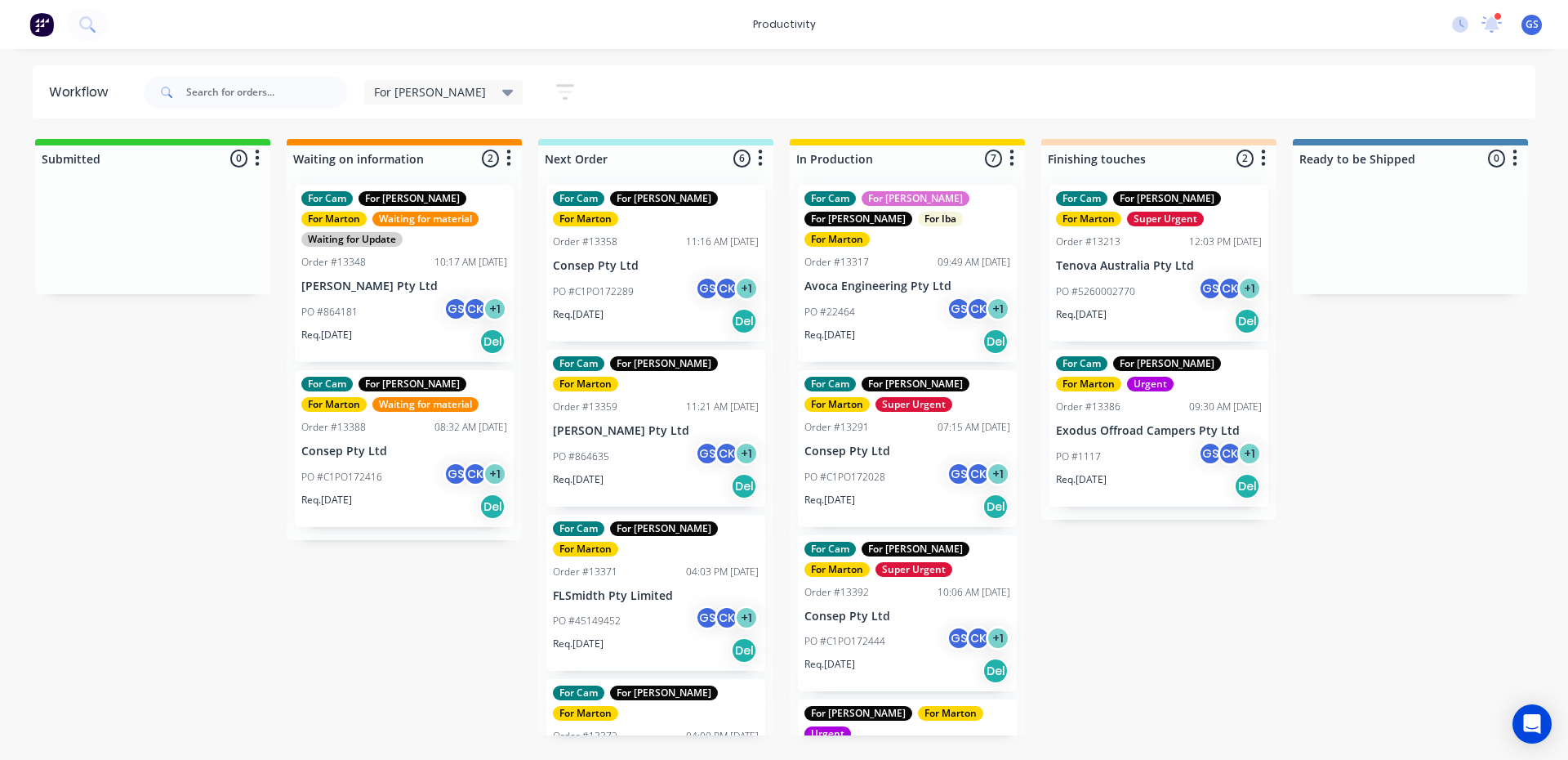
click at [912, 464] on div "PO #C1PO172028 GS CK + 1" at bounding box center [906, 477] width 205 height 31
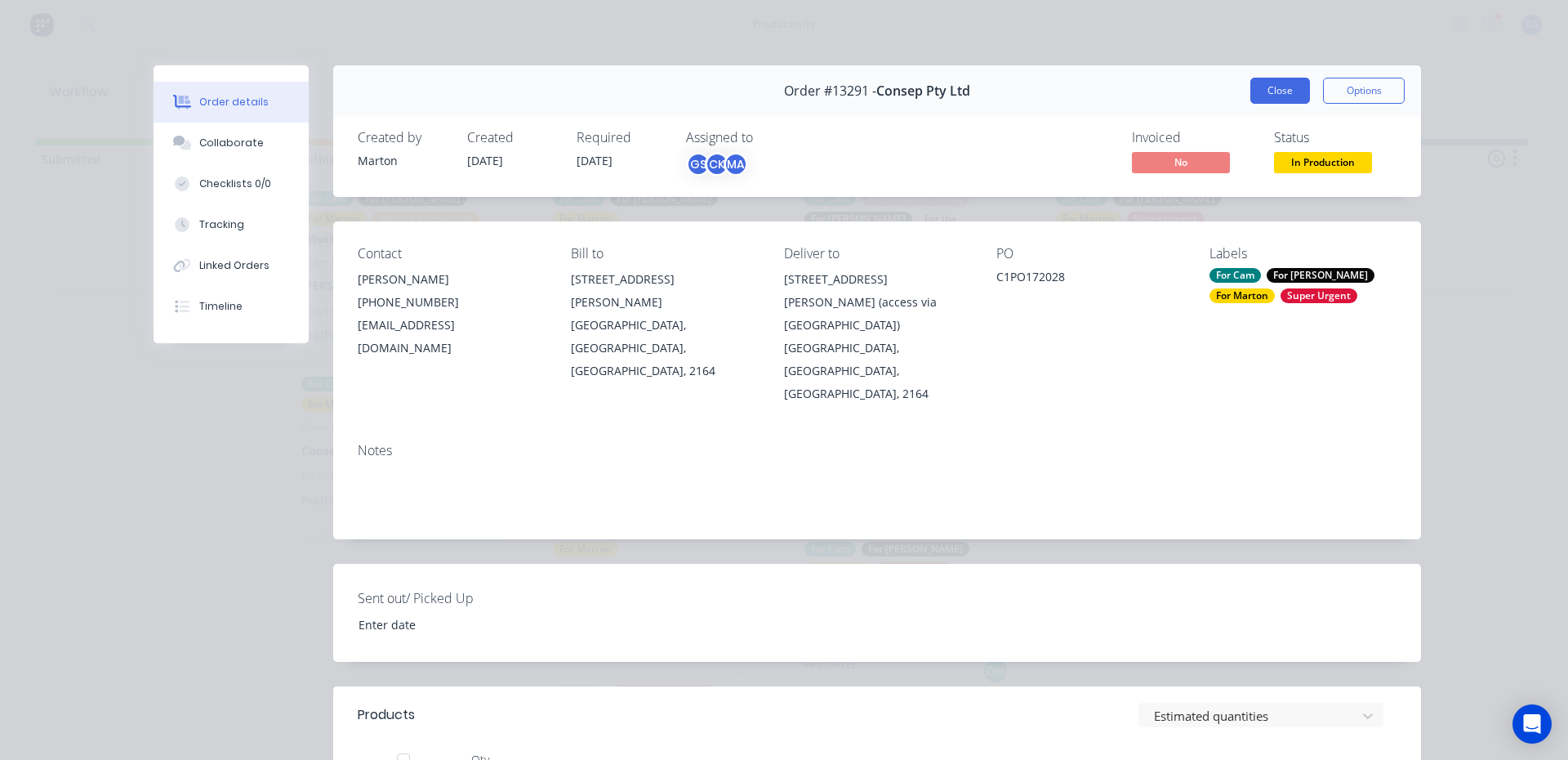
click at [1264, 85] on button "Close" at bounding box center [1280, 91] width 59 height 26
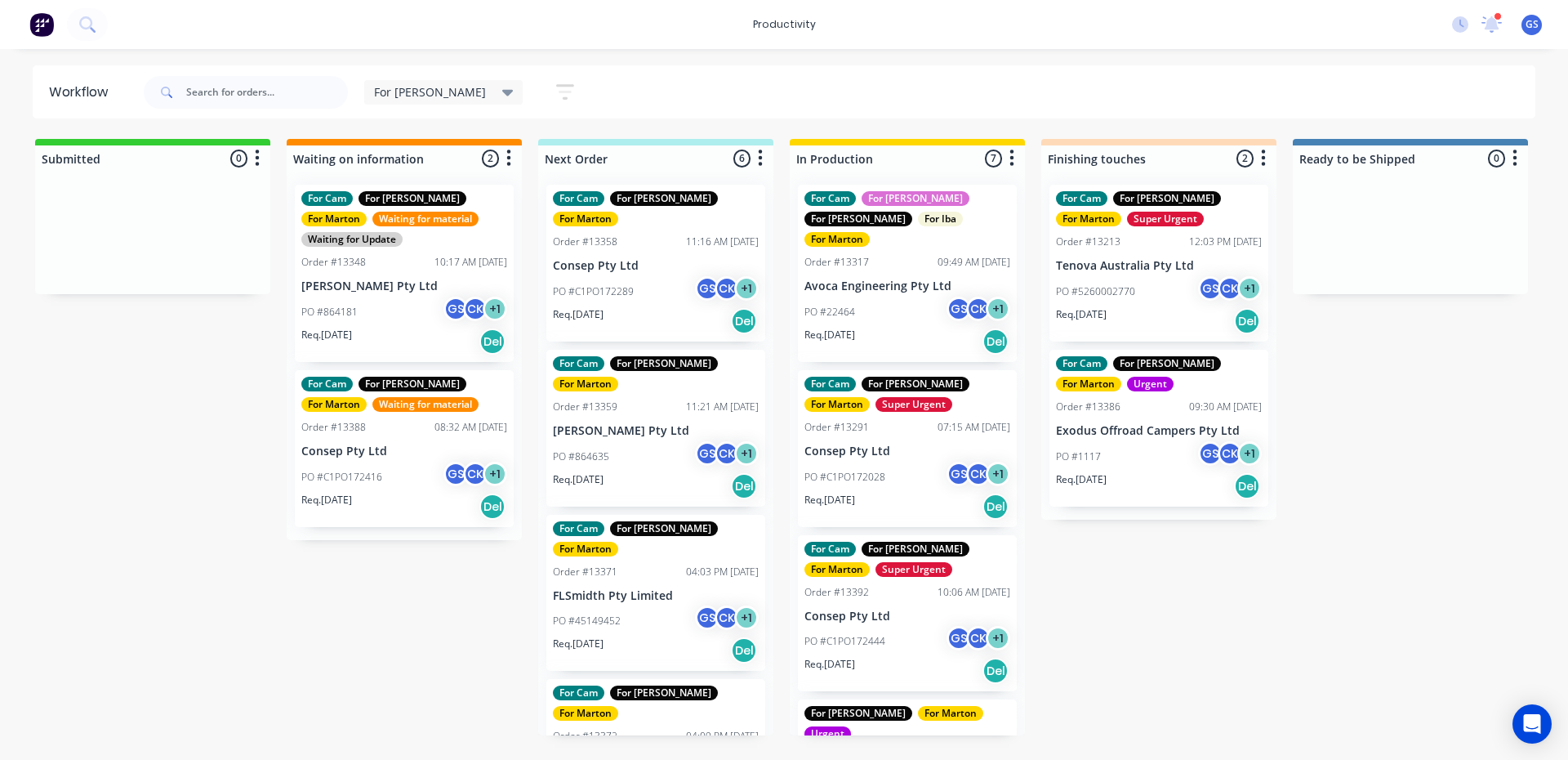
click at [852, 580] on div "For Cam For [PERSON_NAME] For [PERSON_NAME] Super Urgent Order #13392 10:06 AM …" at bounding box center [906, 613] width 219 height 157
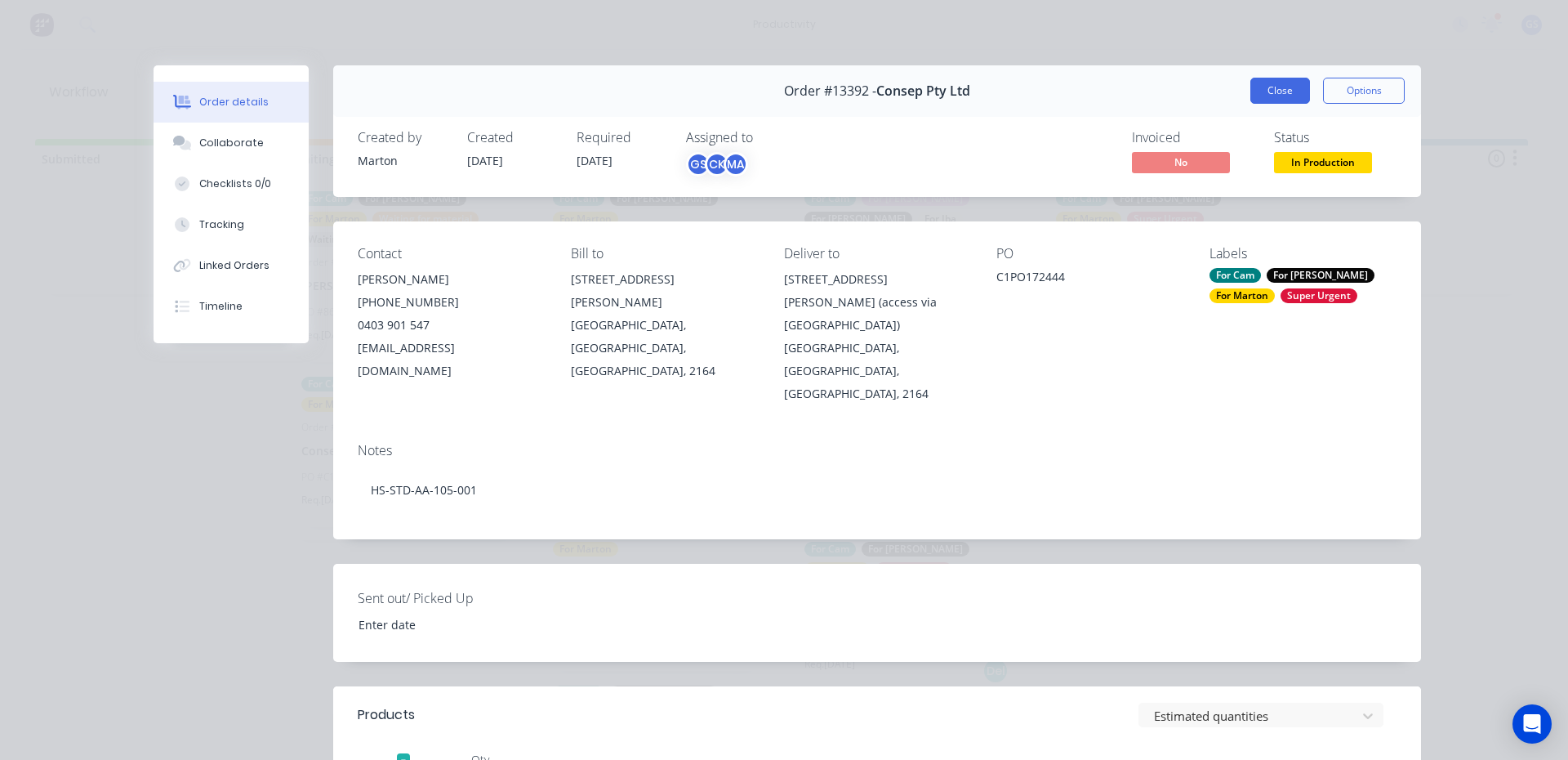
drag, startPoint x: 1288, startPoint y: 86, endPoint x: 1192, endPoint y: 190, distance: 141.5
click at [1288, 87] on button "Close" at bounding box center [1280, 91] width 59 height 26
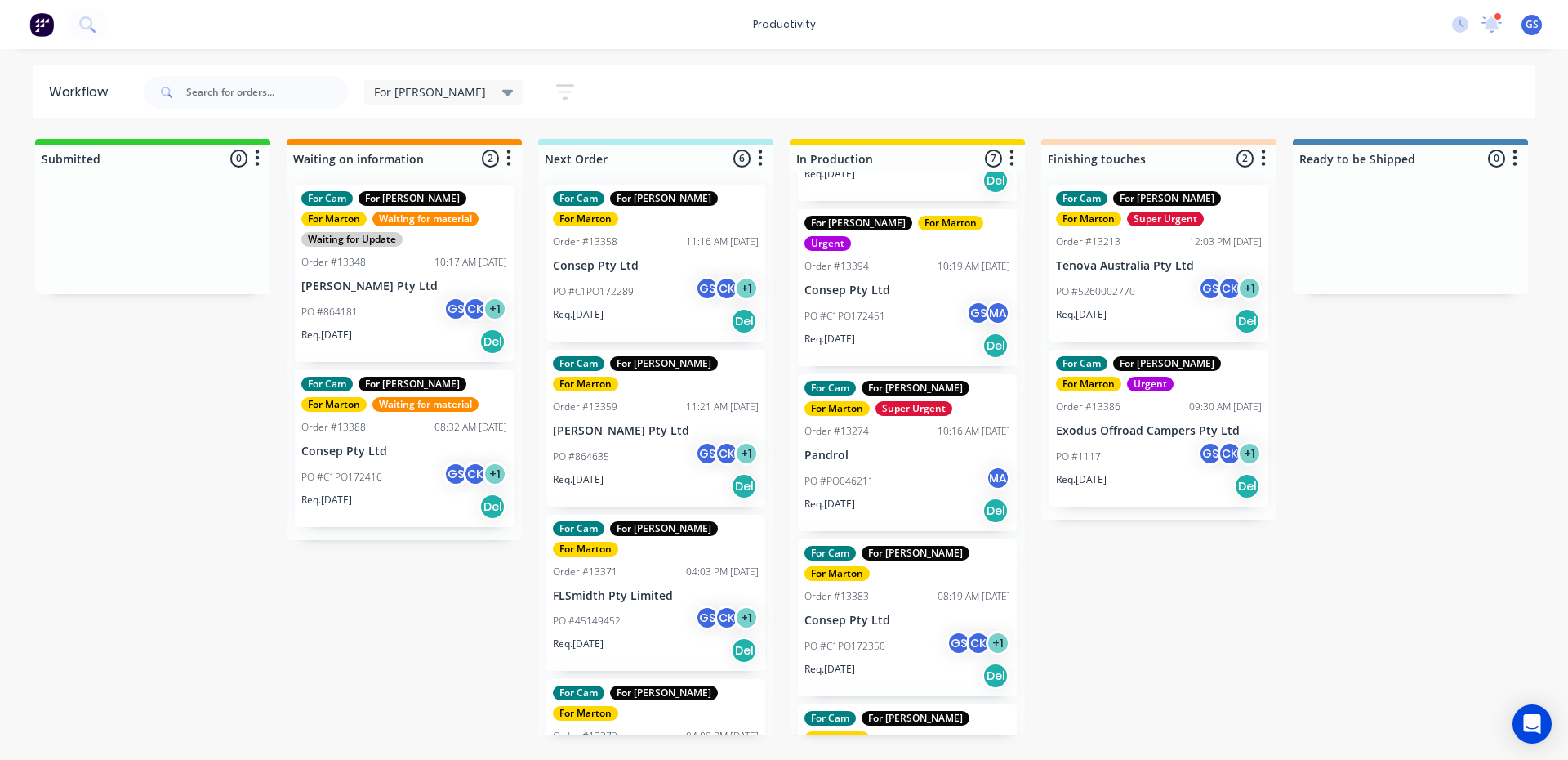
click at [937, 332] on div "Req. [DATE] Del" at bounding box center [906, 346] width 205 height 28
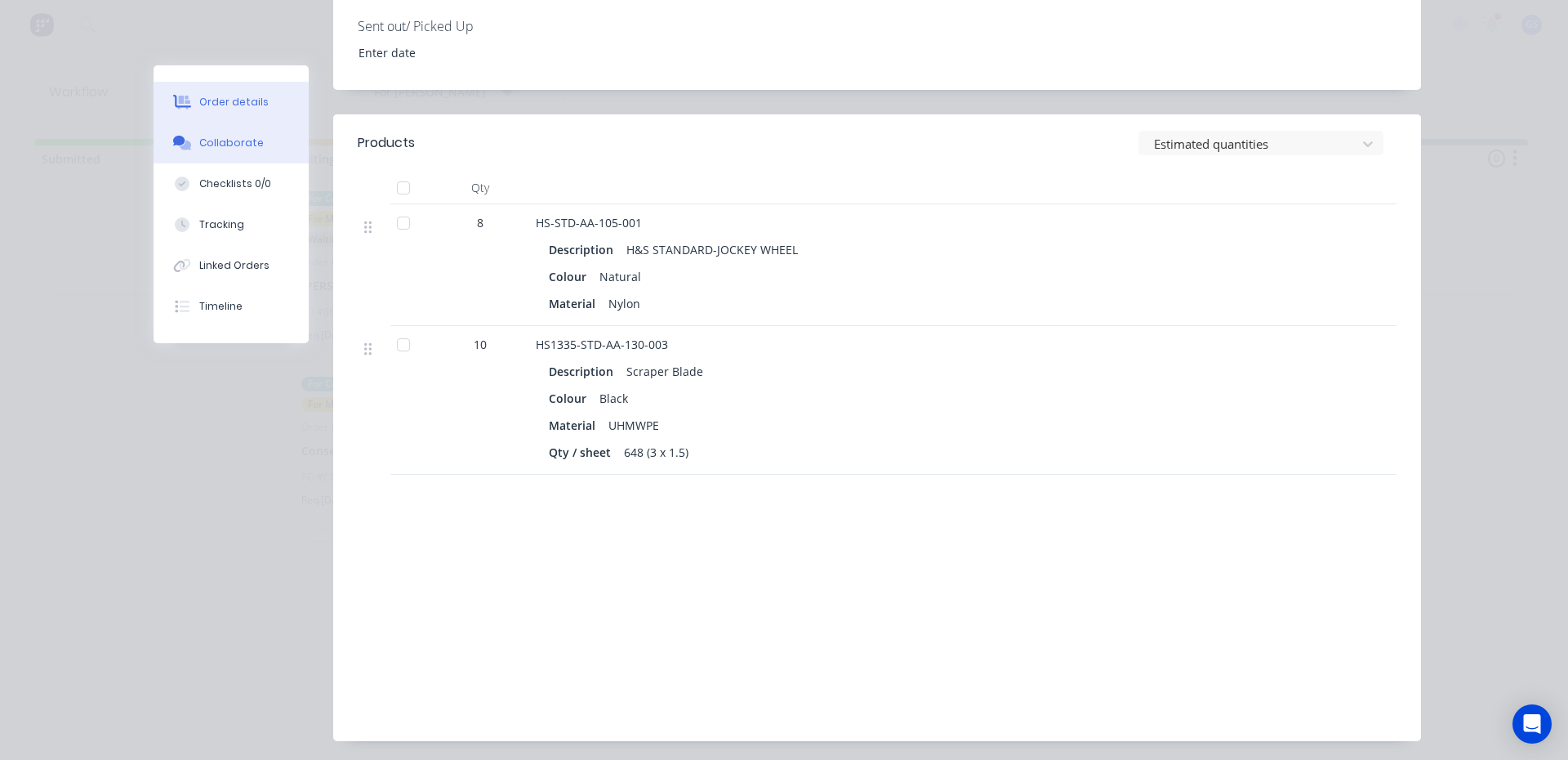
click at [256, 141] on button "Collaborate" at bounding box center [231, 142] width 155 height 40
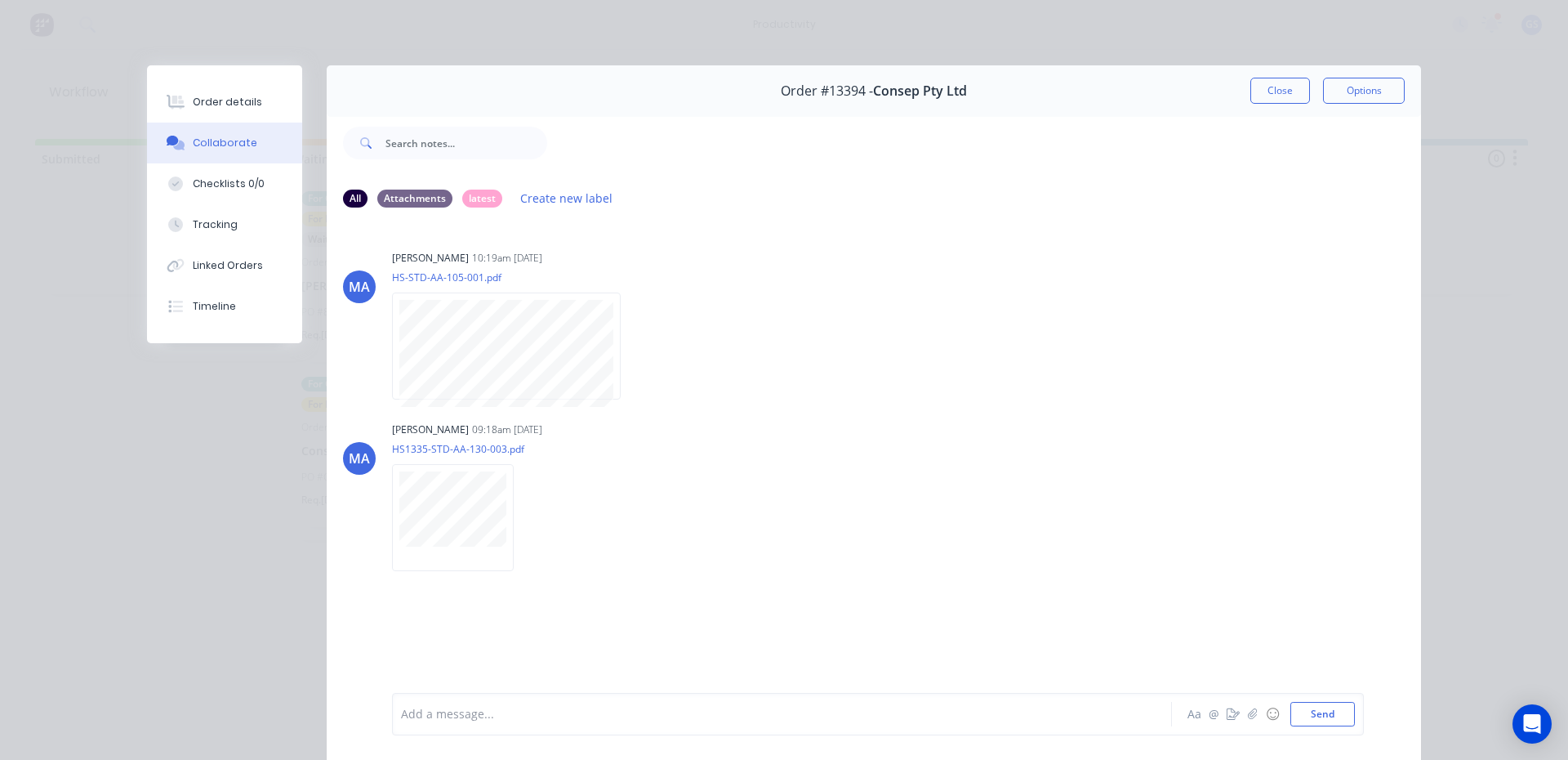
click at [1268, 93] on button "Close" at bounding box center [1280, 91] width 59 height 26
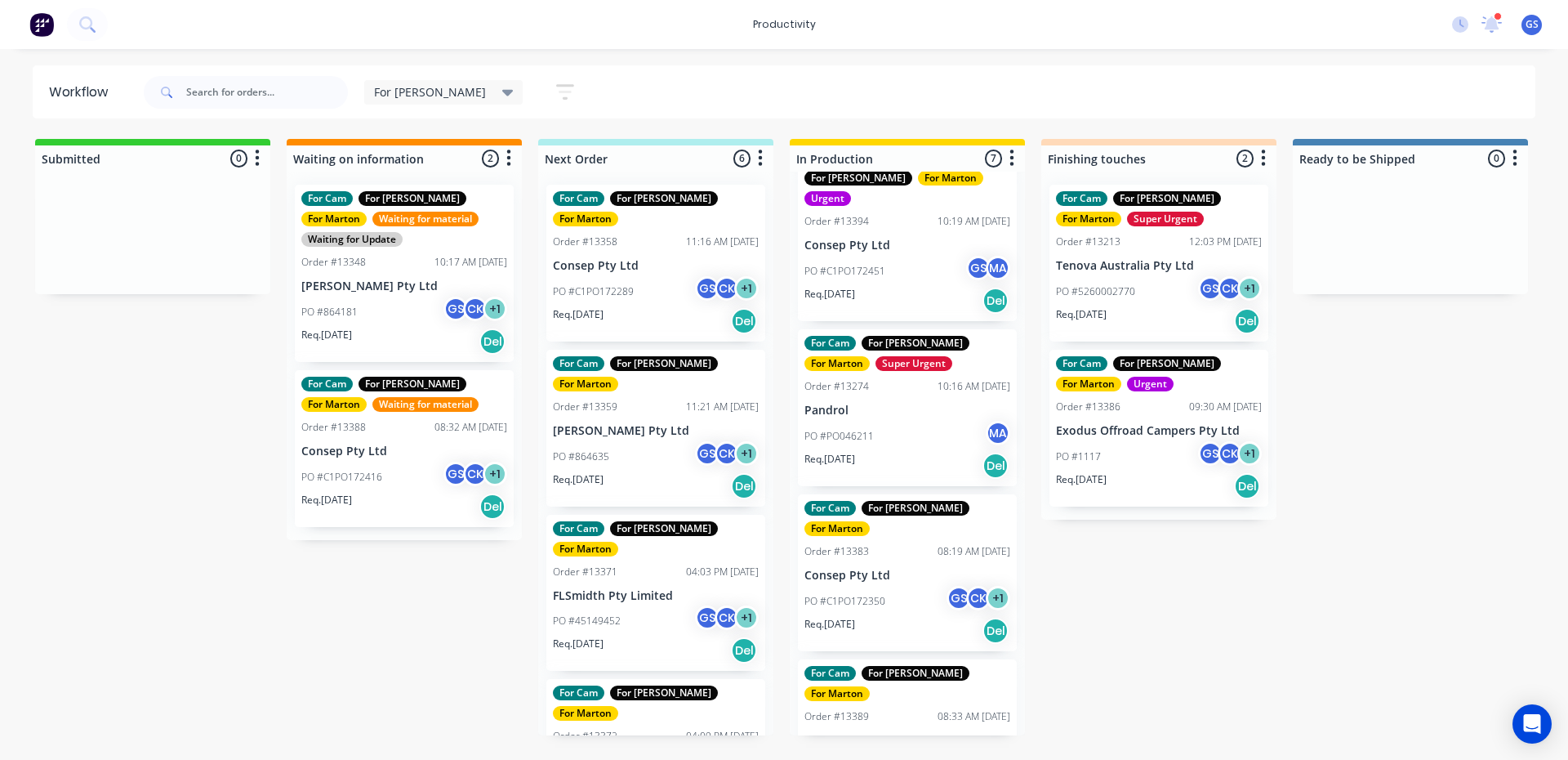
drag, startPoint x: 675, startPoint y: 286, endPoint x: 680, endPoint y: 295, distance: 10.3
click at [679, 291] on div "For Cam For [PERSON_NAME] For [PERSON_NAME] Order #13358 11:16 AM [DATE] Consep…" at bounding box center [655, 453] width 235 height 564
click at [680, 307] on div "Req. [DATE] Del" at bounding box center [655, 321] width 205 height 28
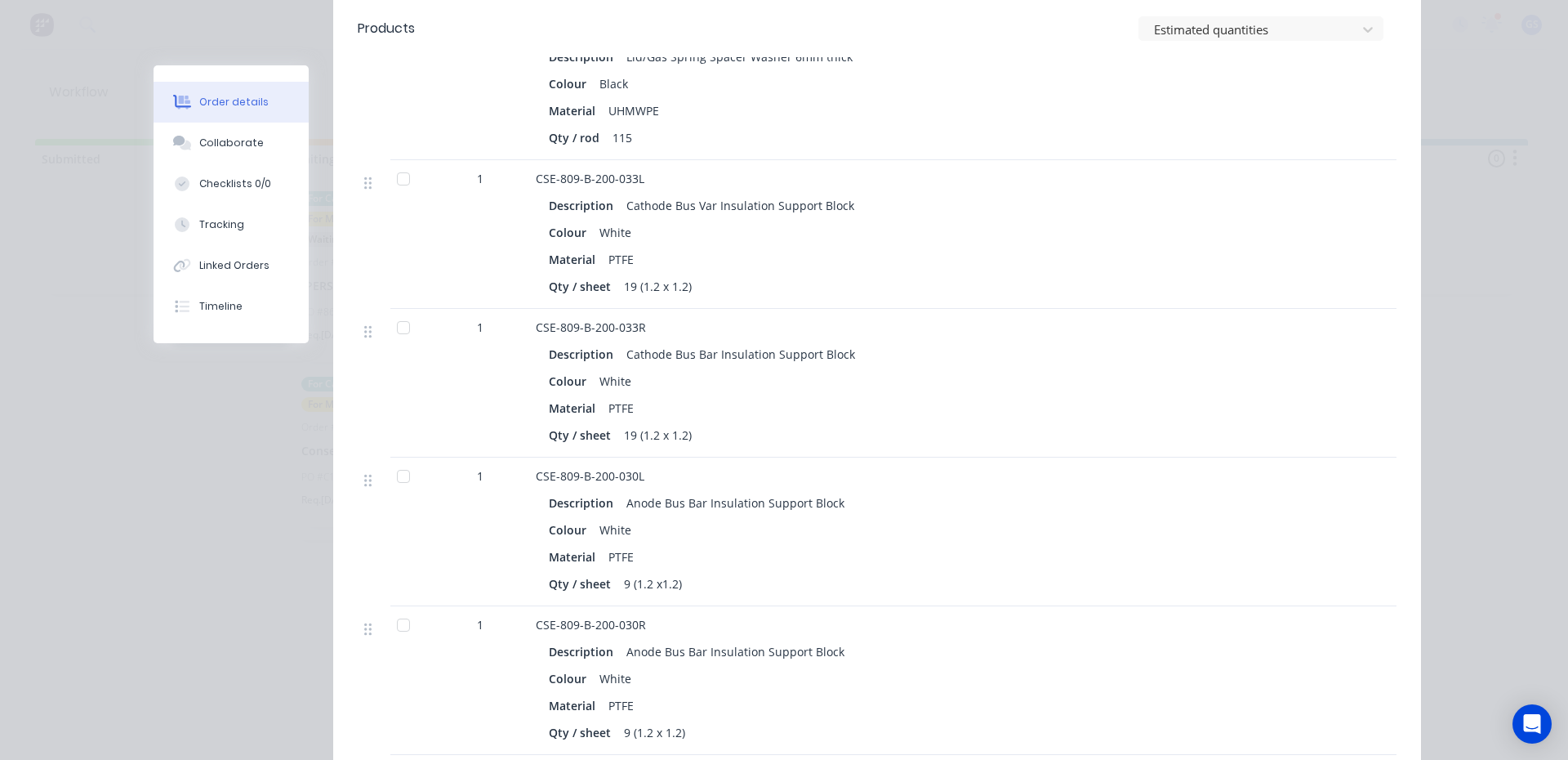
scroll to position [1307, 0]
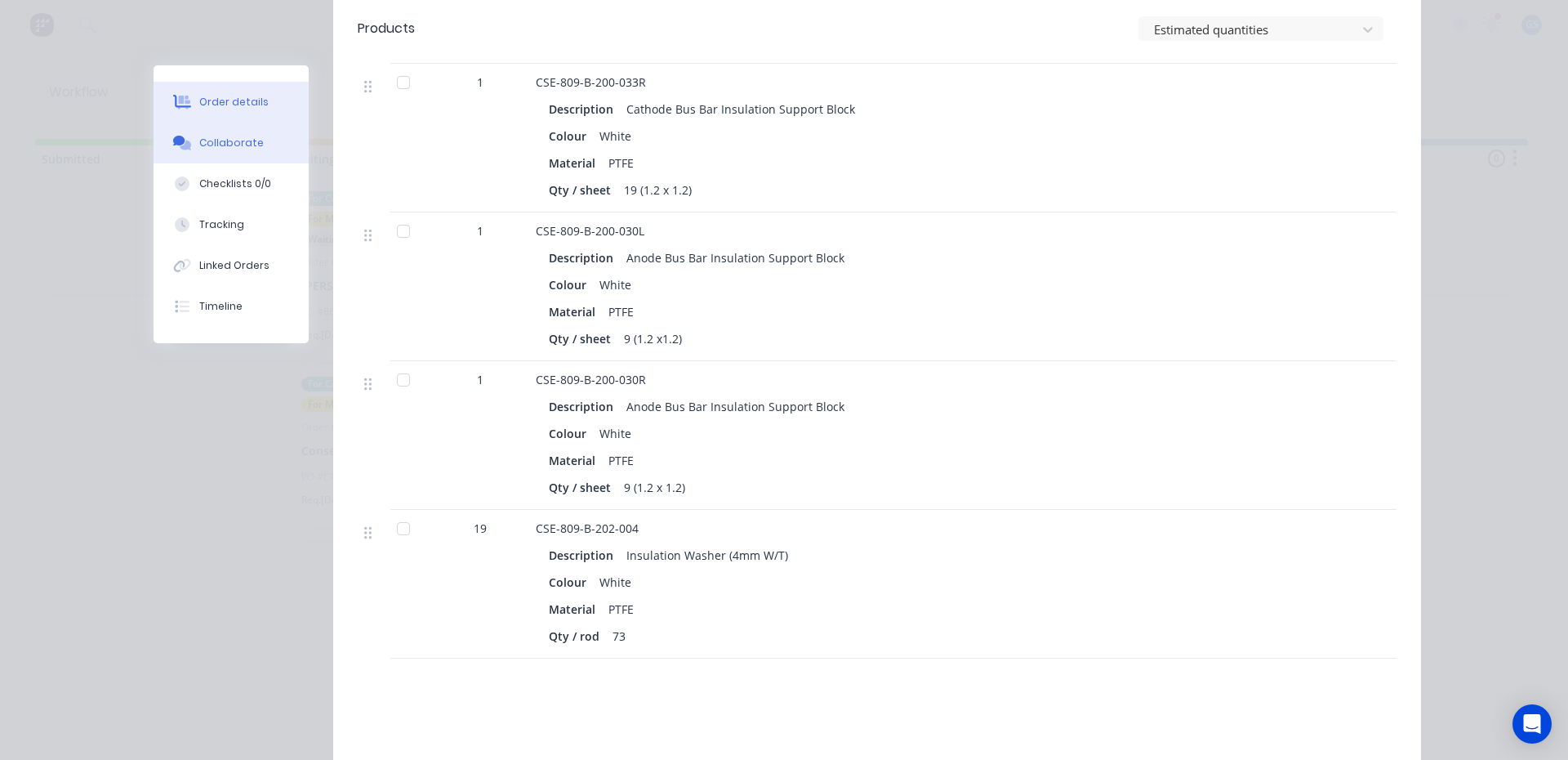
click at [224, 150] on button "Collaborate" at bounding box center [231, 142] width 155 height 40
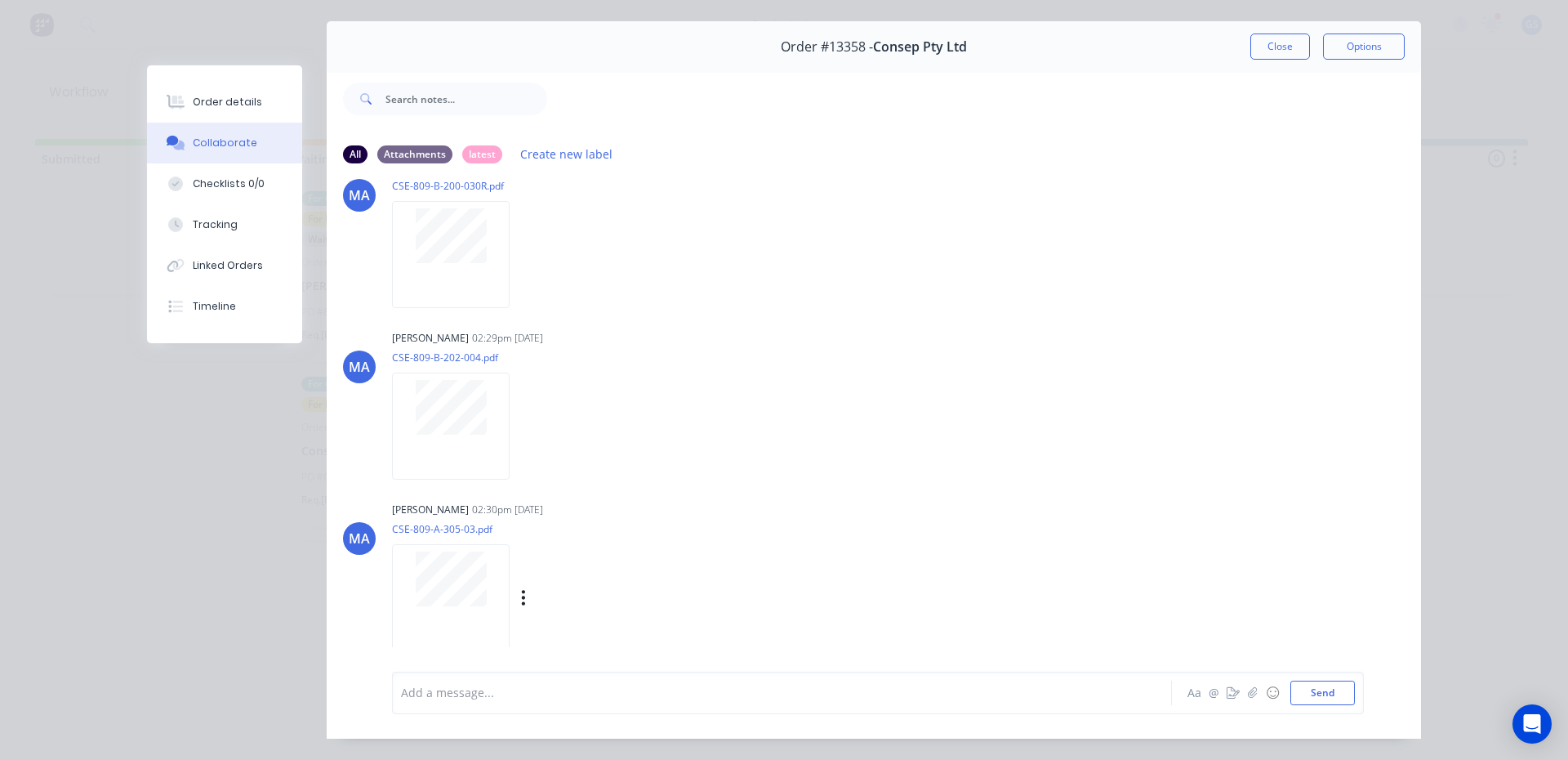
scroll to position [87, 0]
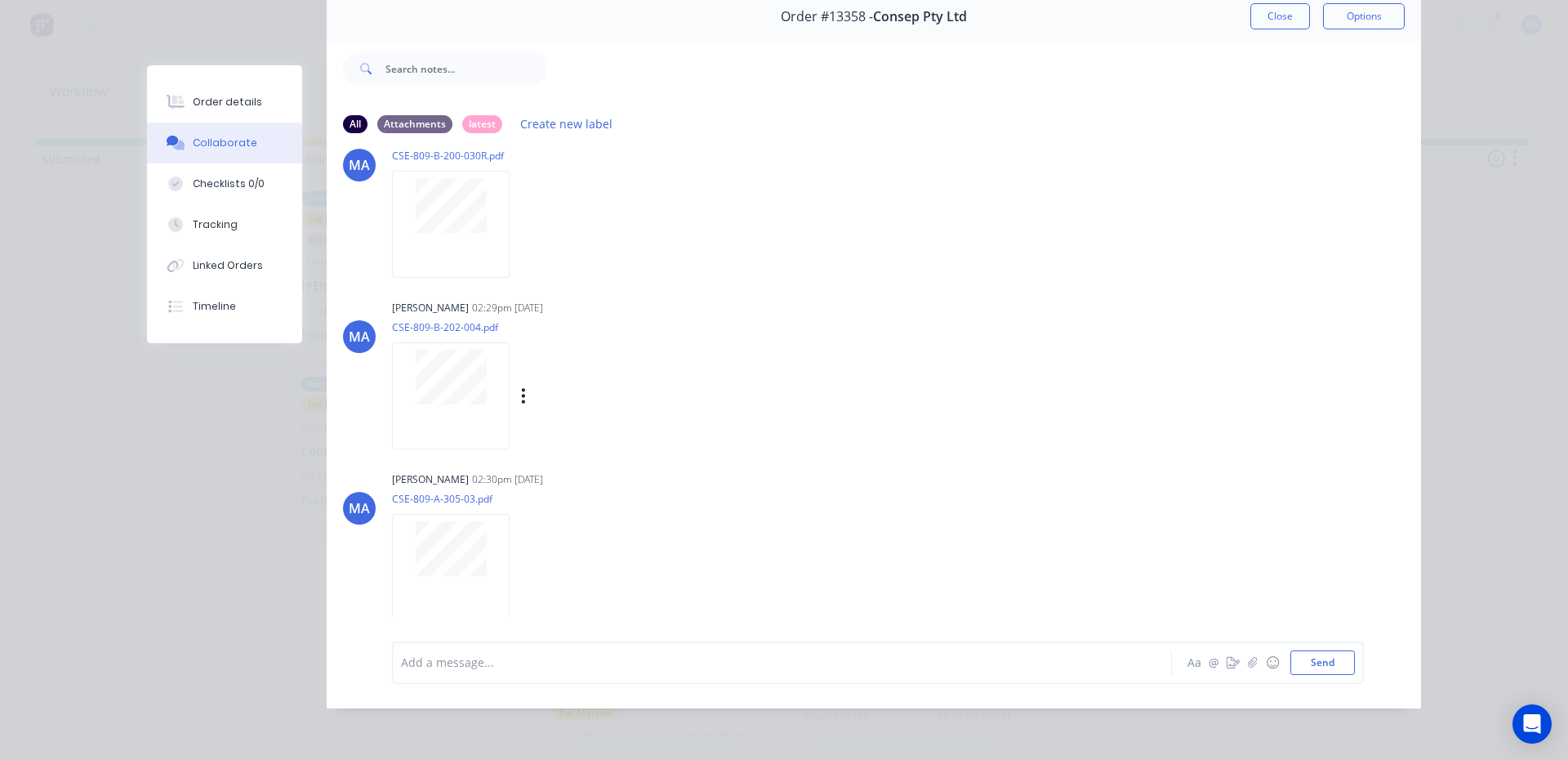
click at [407, 358] on div at bounding box center [450, 377] width 103 height 54
